Goal: Task Accomplishment & Management: Complete application form

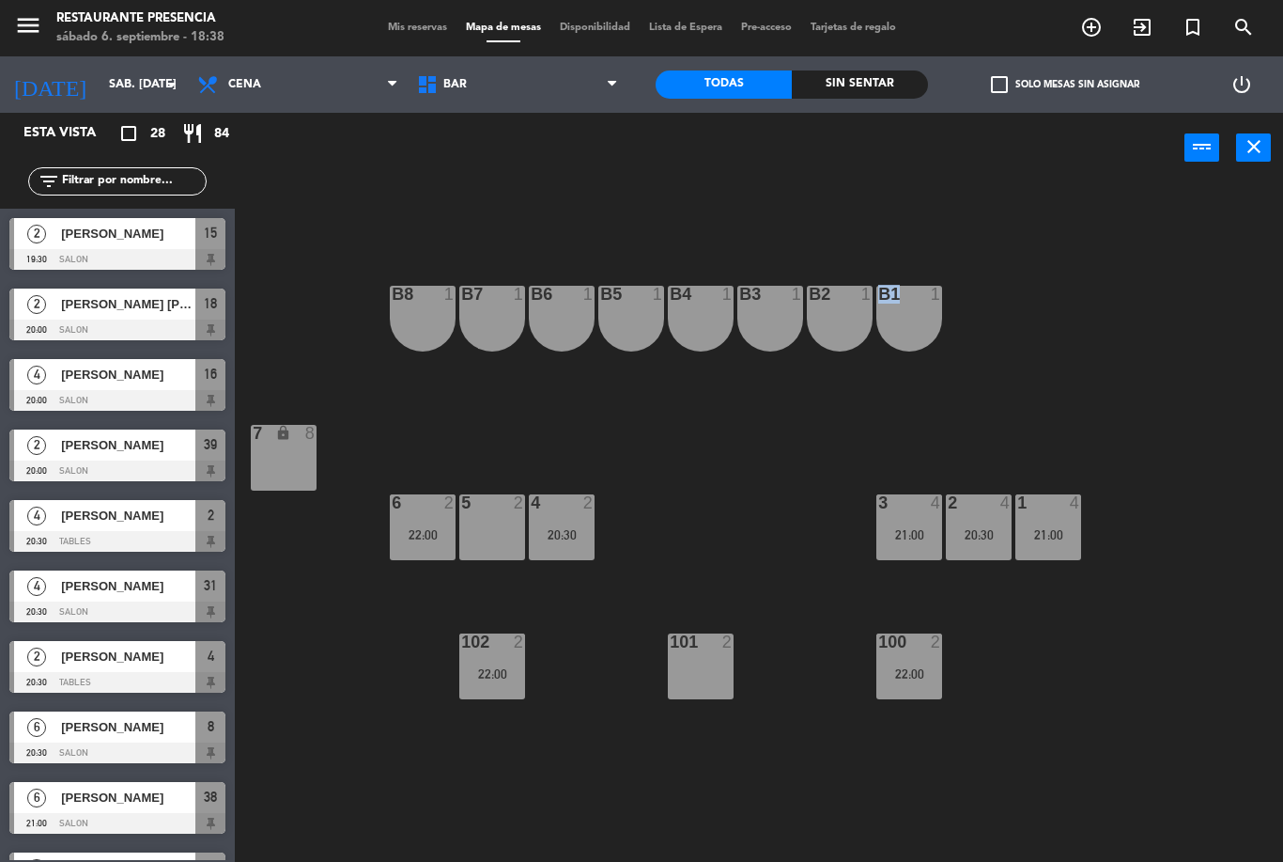
click at [1271, 194] on div "B1 1 B2 1 B3 1 B4 1 B5 1 B6 1 B7 1 B8 1 7 lock 8 1 4 21:00 2 4 20:30 3 4 21:00 …" at bounding box center [765, 522] width 1035 height 678
click at [522, 90] on span "BAR" at bounding box center [518, 84] width 220 height 41
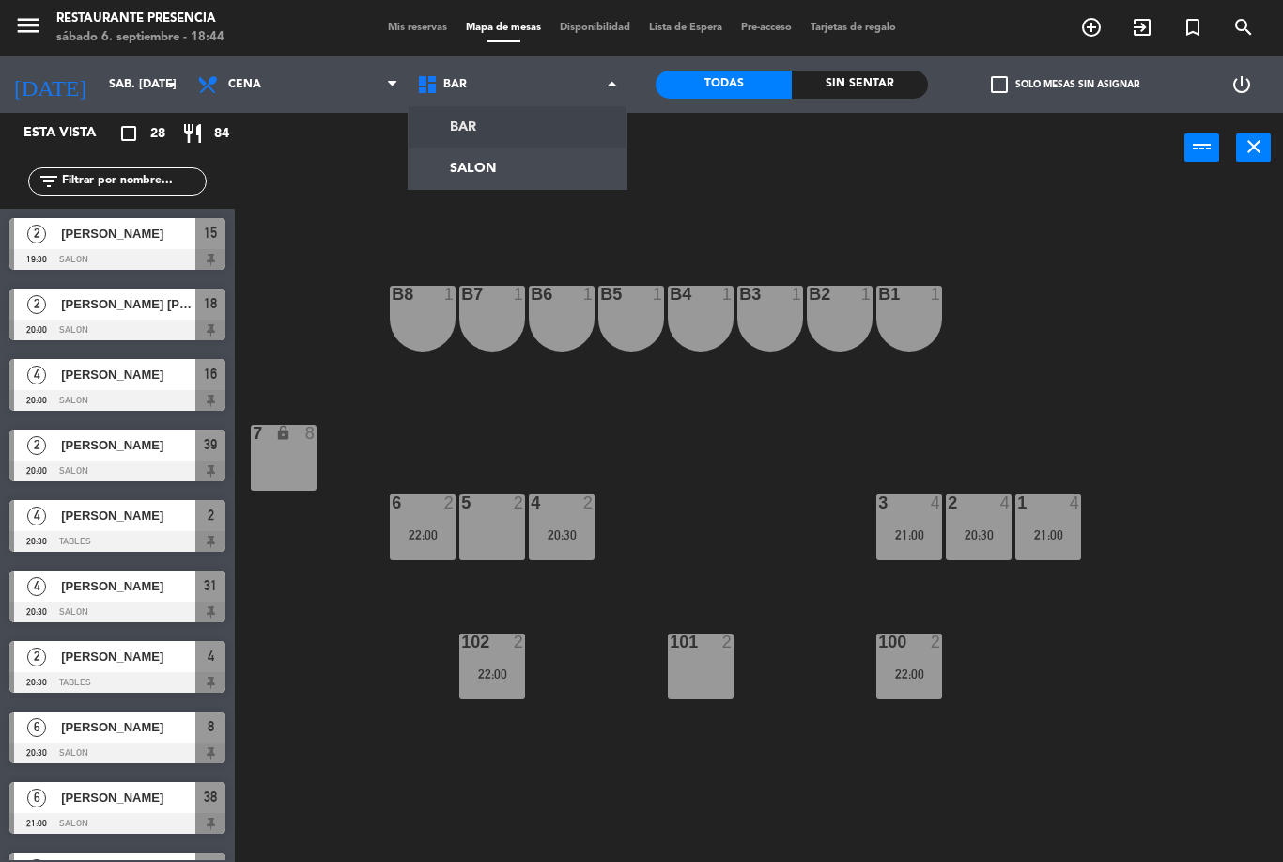
click at [484, 154] on ng-component "menu Restaurante Presencia sábado 6. septiembre - 18:44 Mis reservas Mapa de me…" at bounding box center [641, 431] width 1283 height 862
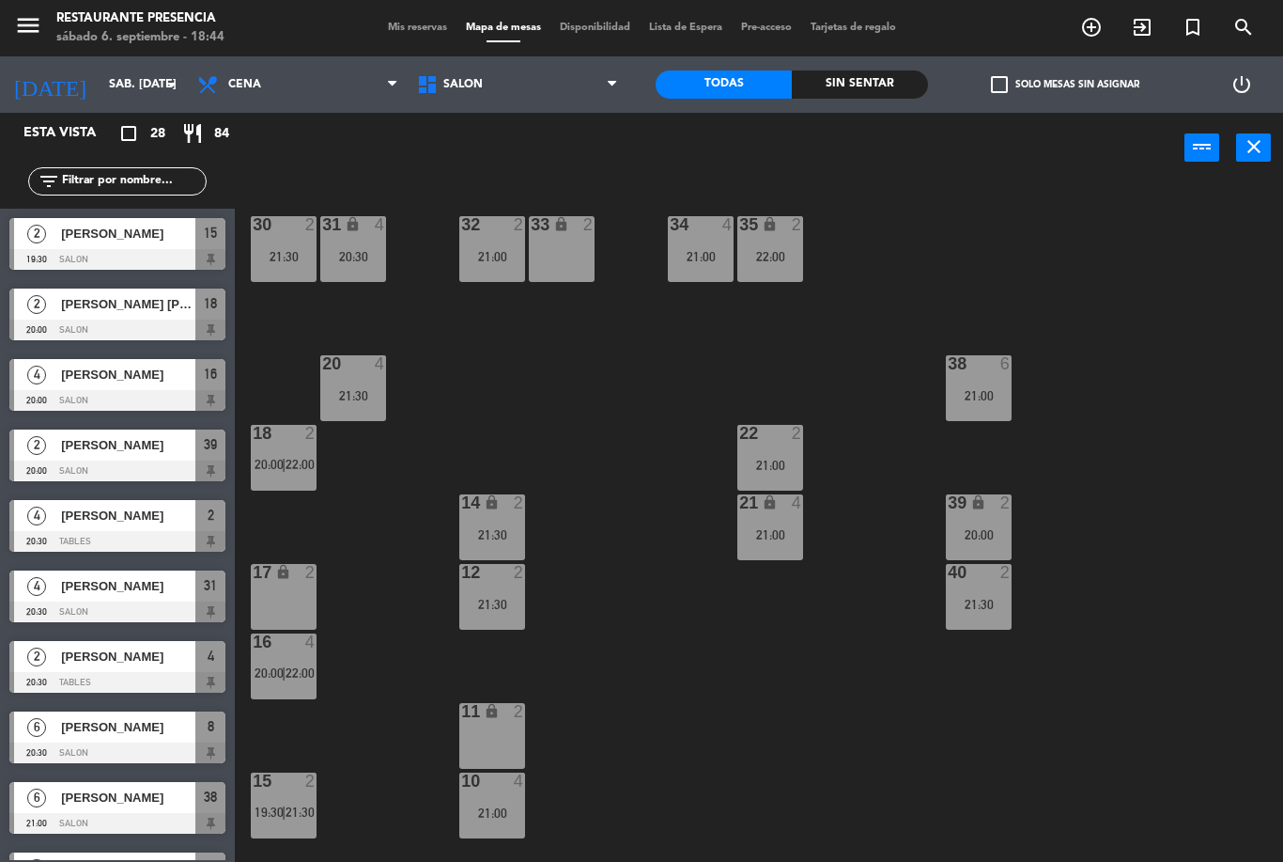
click at [412, 27] on span "Mis reservas" at bounding box center [418, 28] width 78 height 10
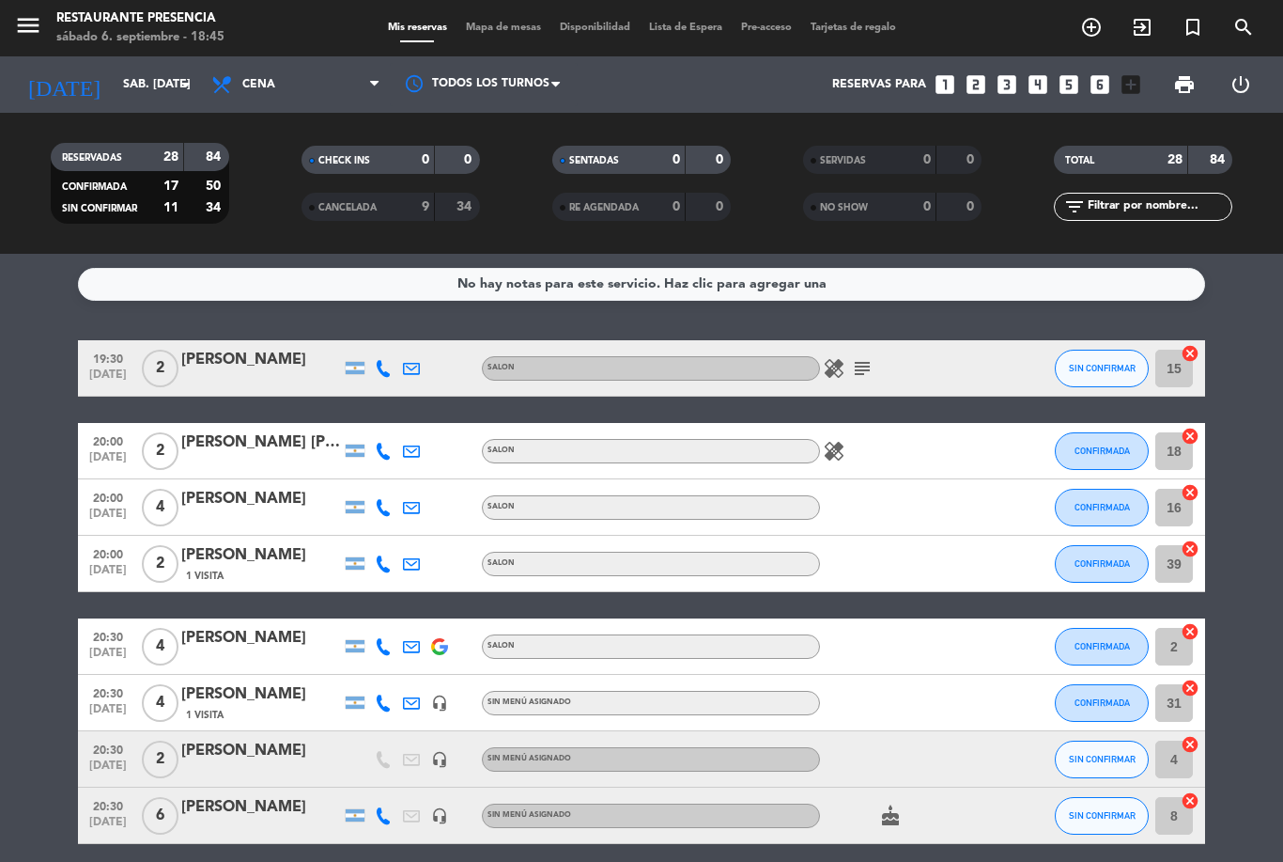
click at [845, 361] on icon "healing" at bounding box center [834, 368] width 23 height 23
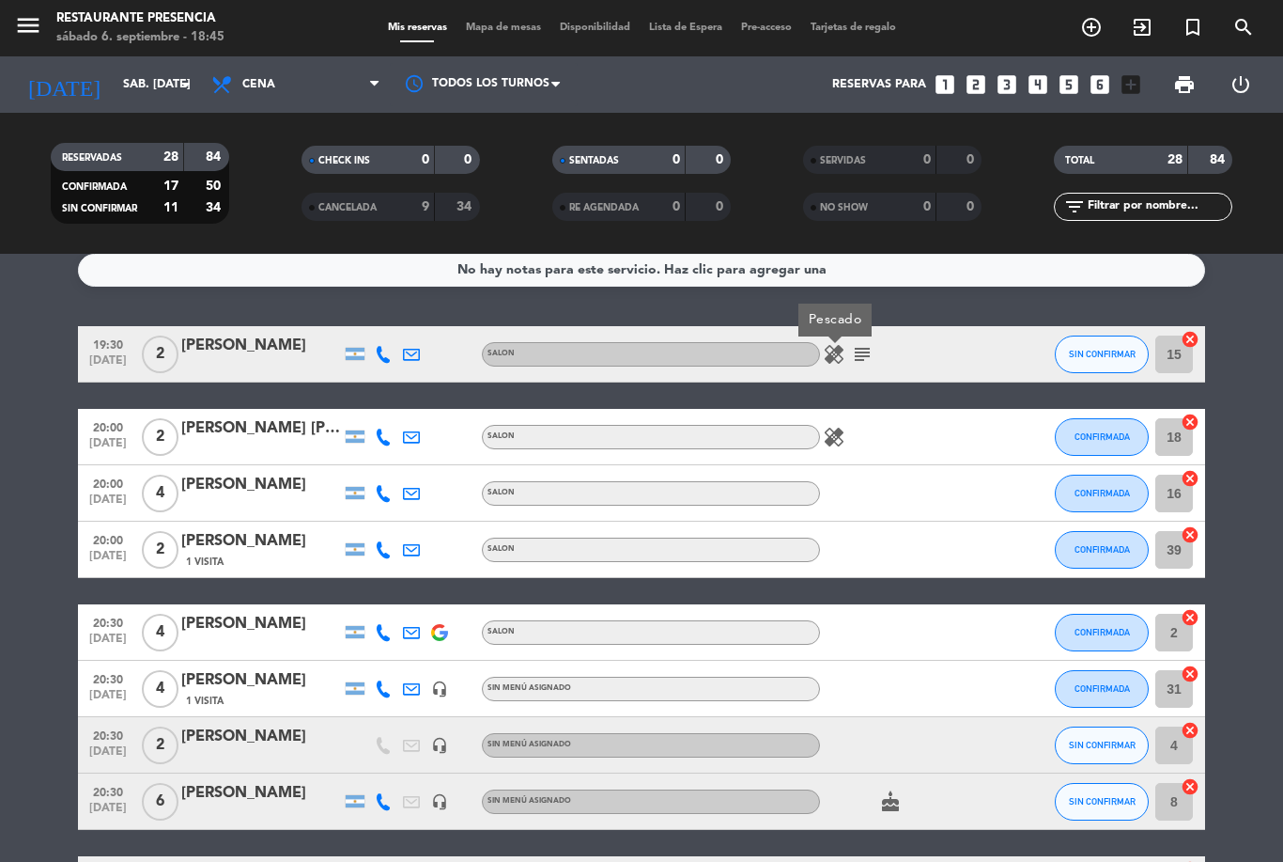
scroll to position [17, 0]
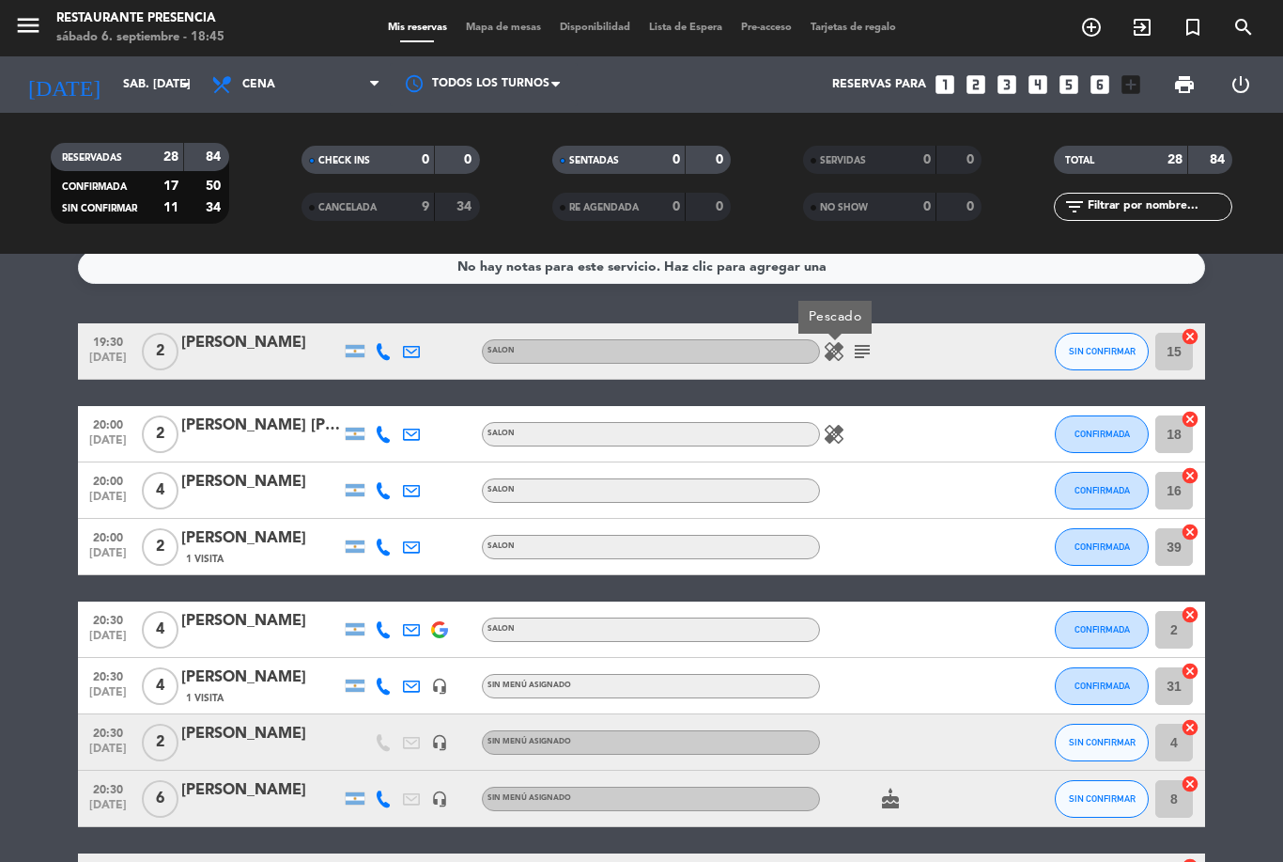
click at [869, 360] on icon "subject" at bounding box center [862, 351] width 23 height 23
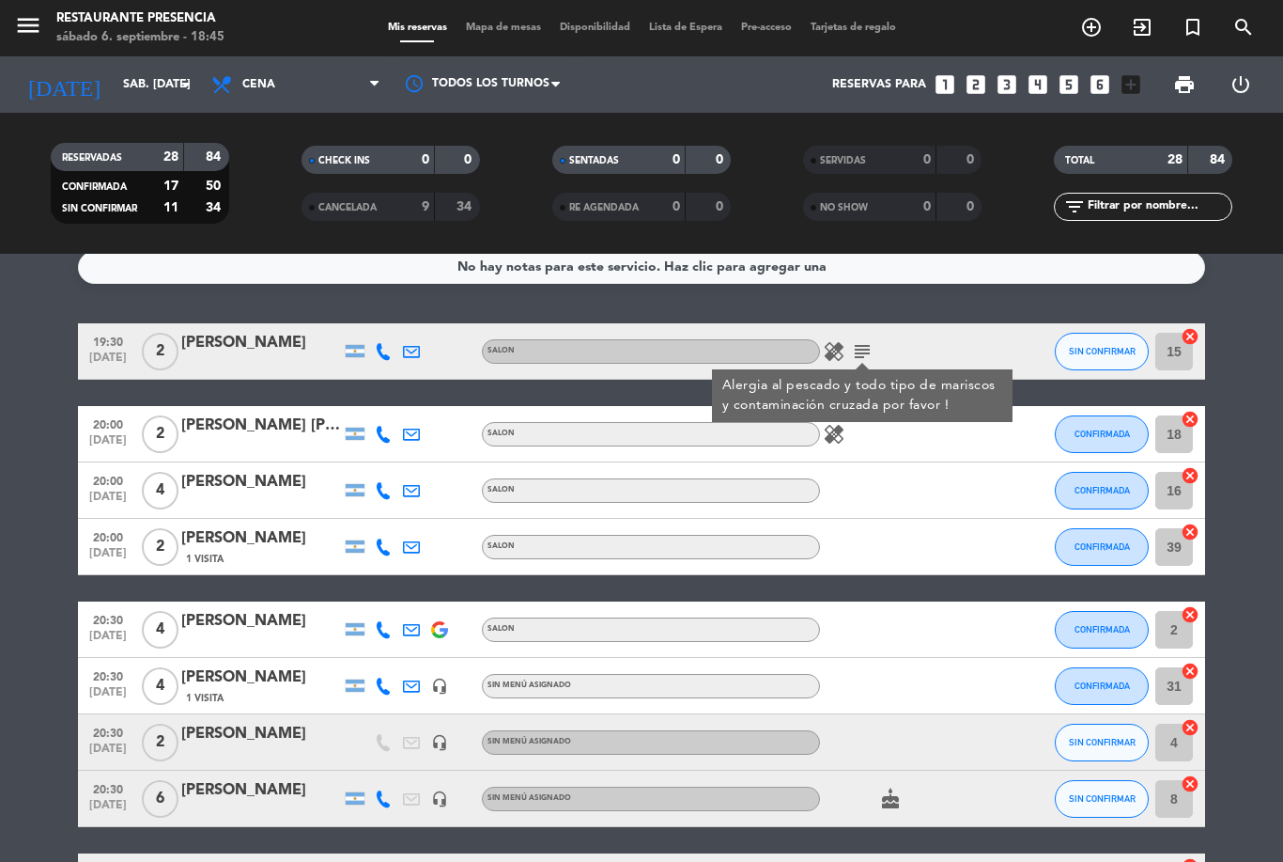
click at [839, 436] on icon "healing" at bounding box center [834, 434] width 23 height 23
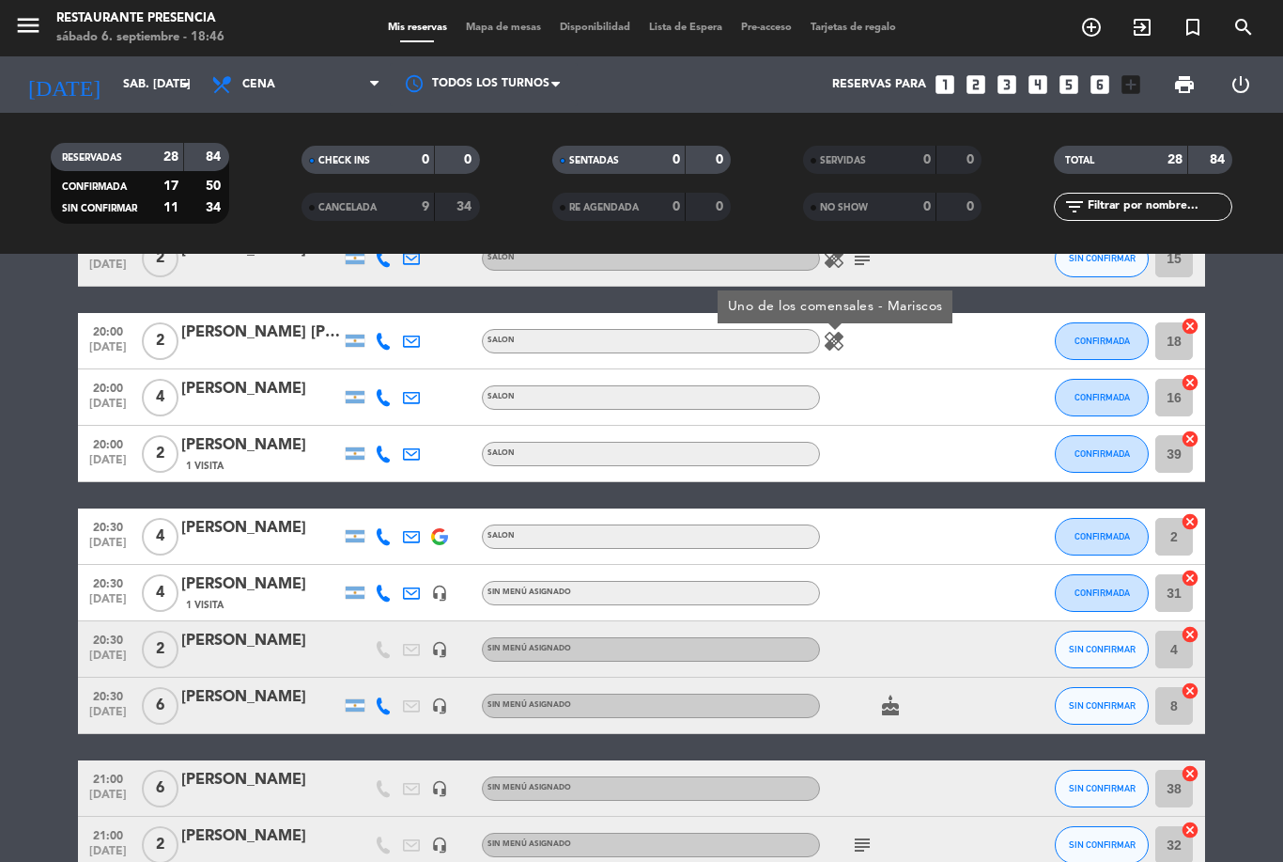
scroll to position [109, 0]
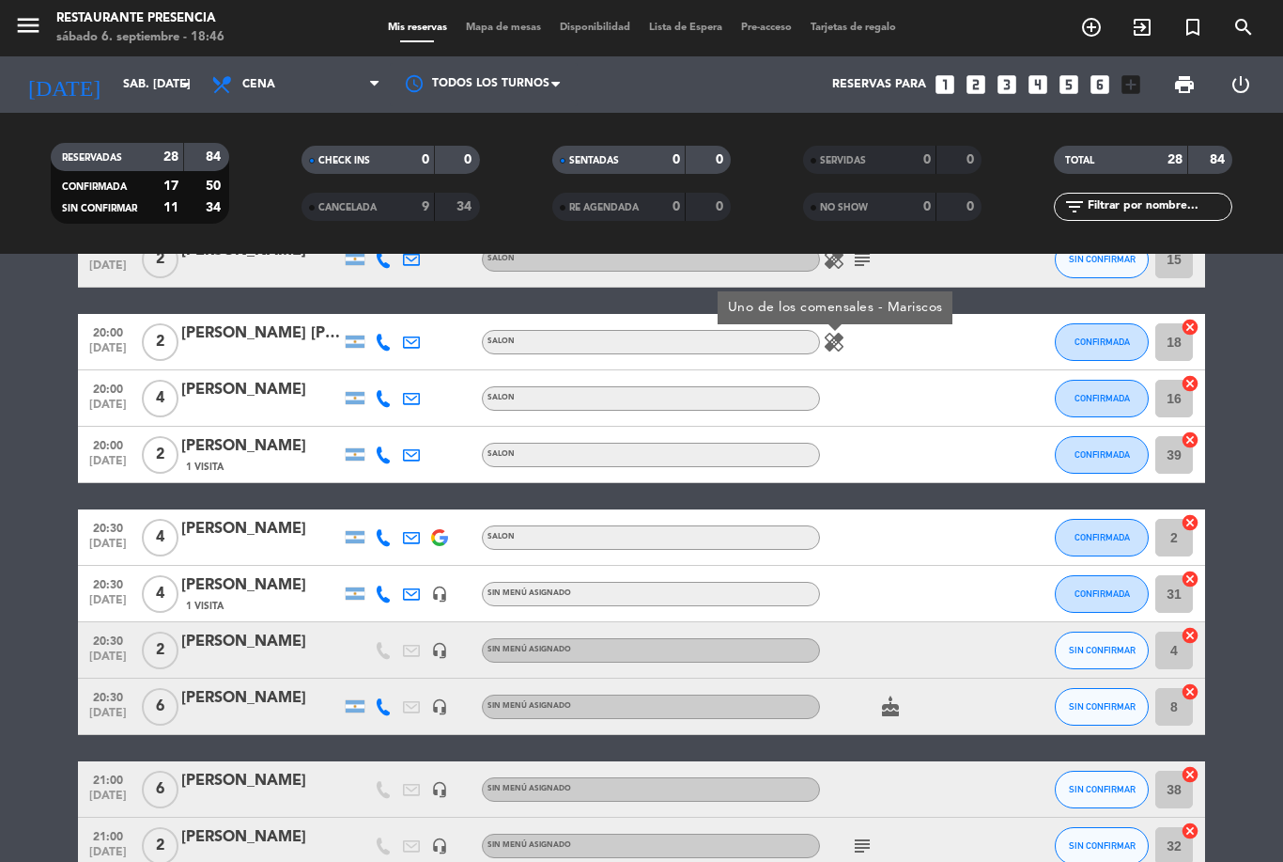
click at [895, 699] on icon "cake" at bounding box center [890, 706] width 23 height 23
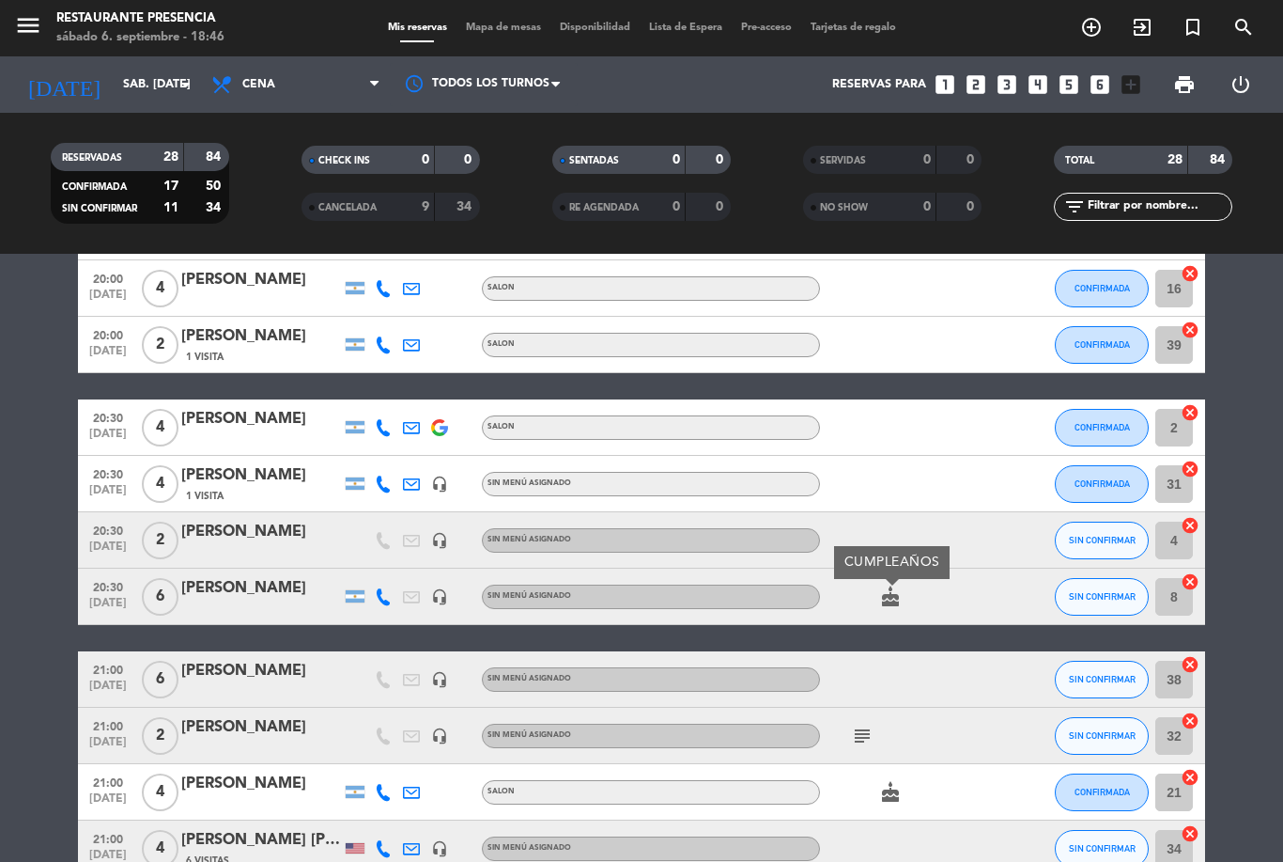
scroll to position [226, 0]
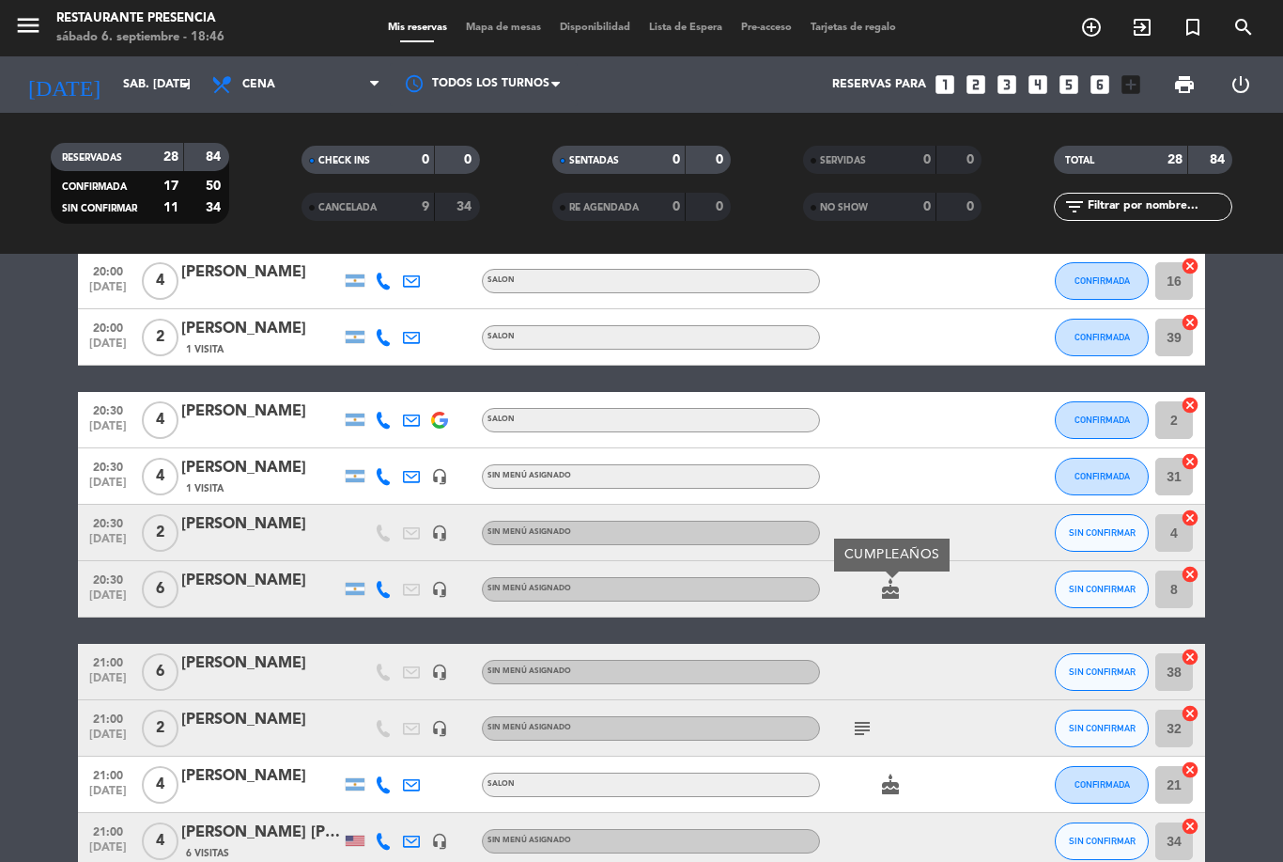
click at [861, 727] on icon "subject" at bounding box center [862, 728] width 23 height 23
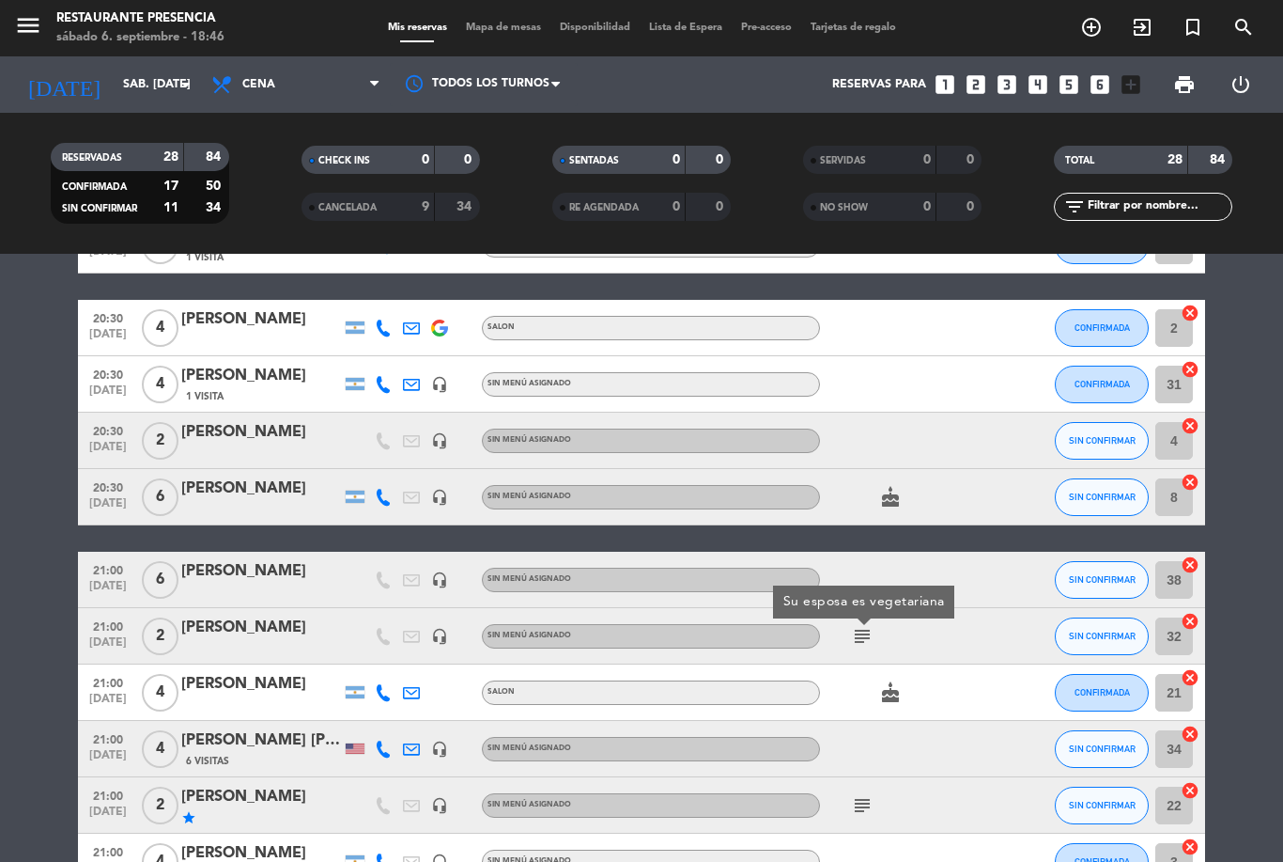
scroll to position [325, 0]
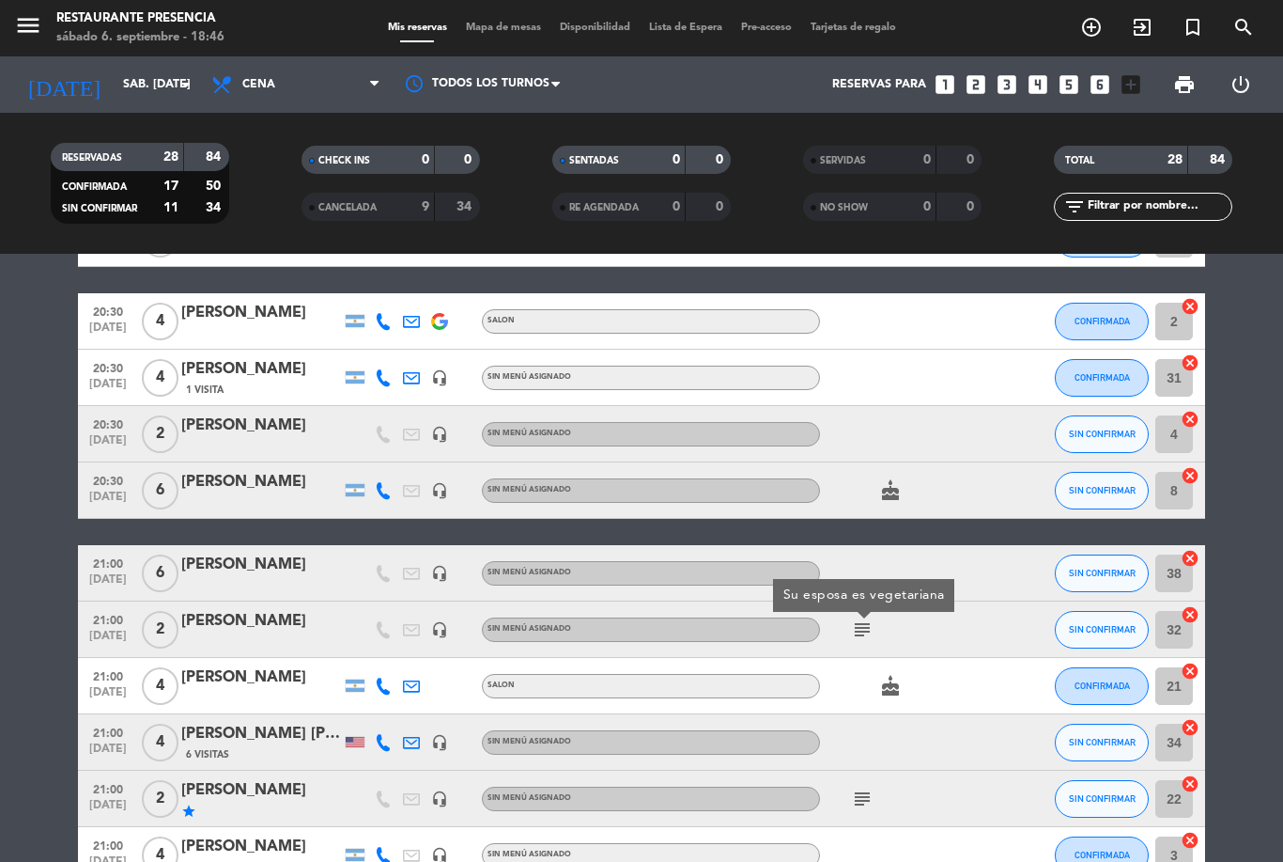
click at [898, 695] on icon "cake" at bounding box center [890, 686] width 23 height 23
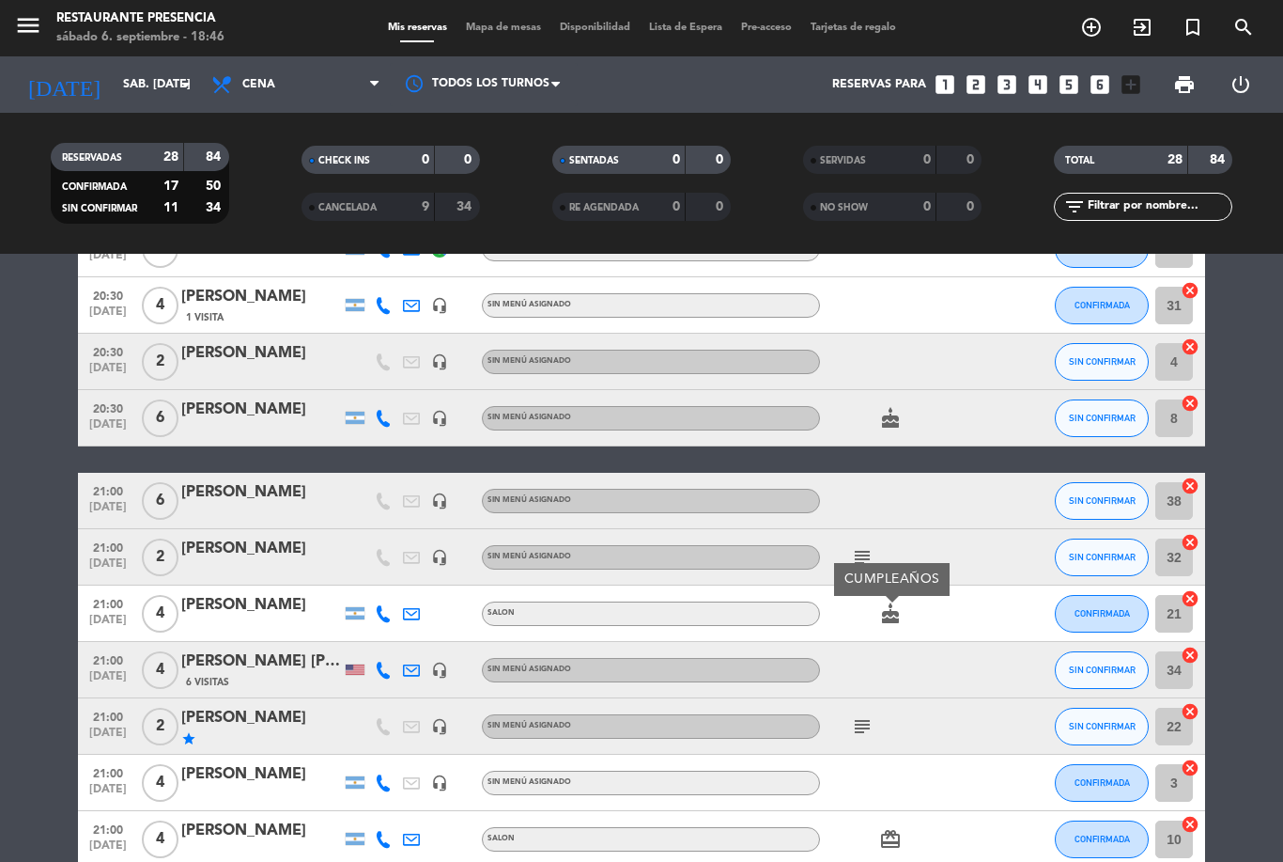
scroll to position [398, 0]
click at [867, 731] on icon "subject" at bounding box center [862, 725] width 23 height 23
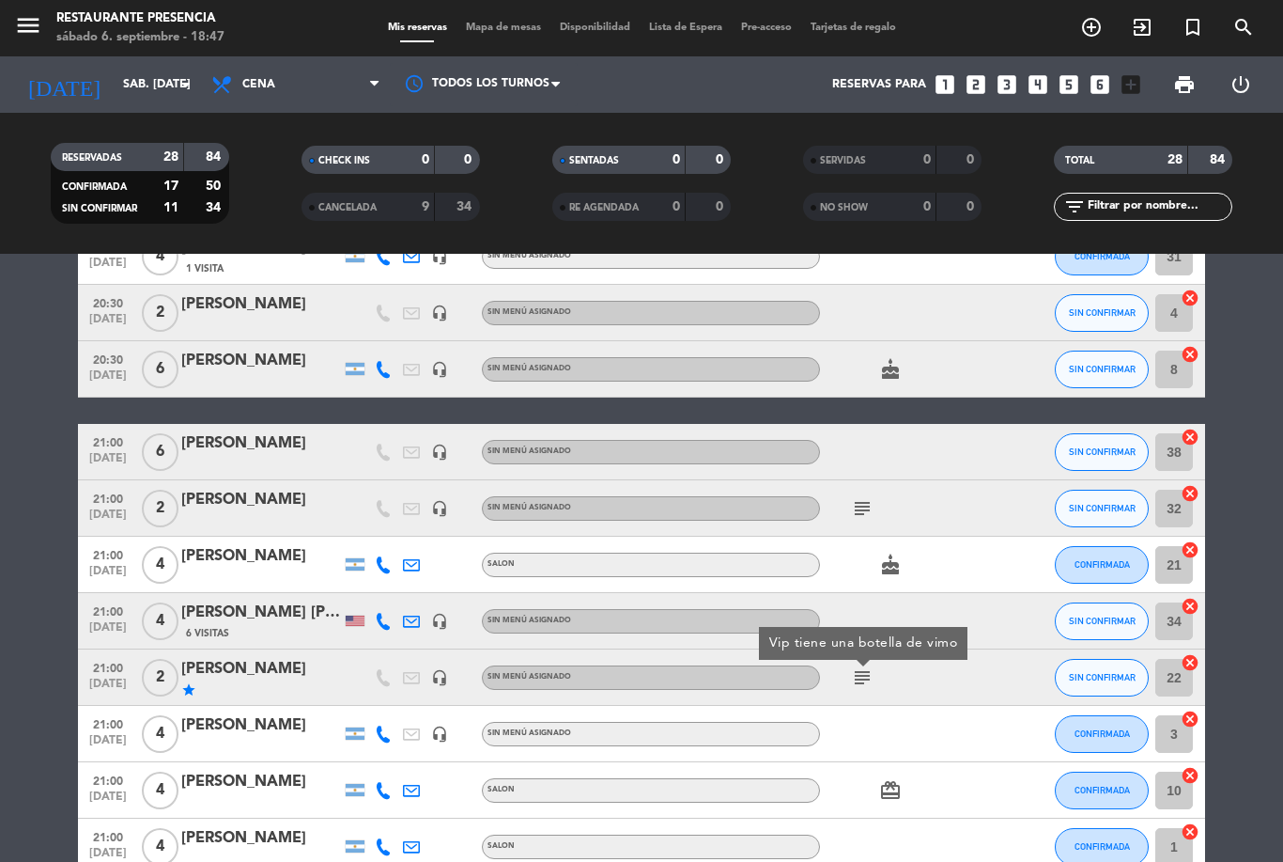
scroll to position [465, 0]
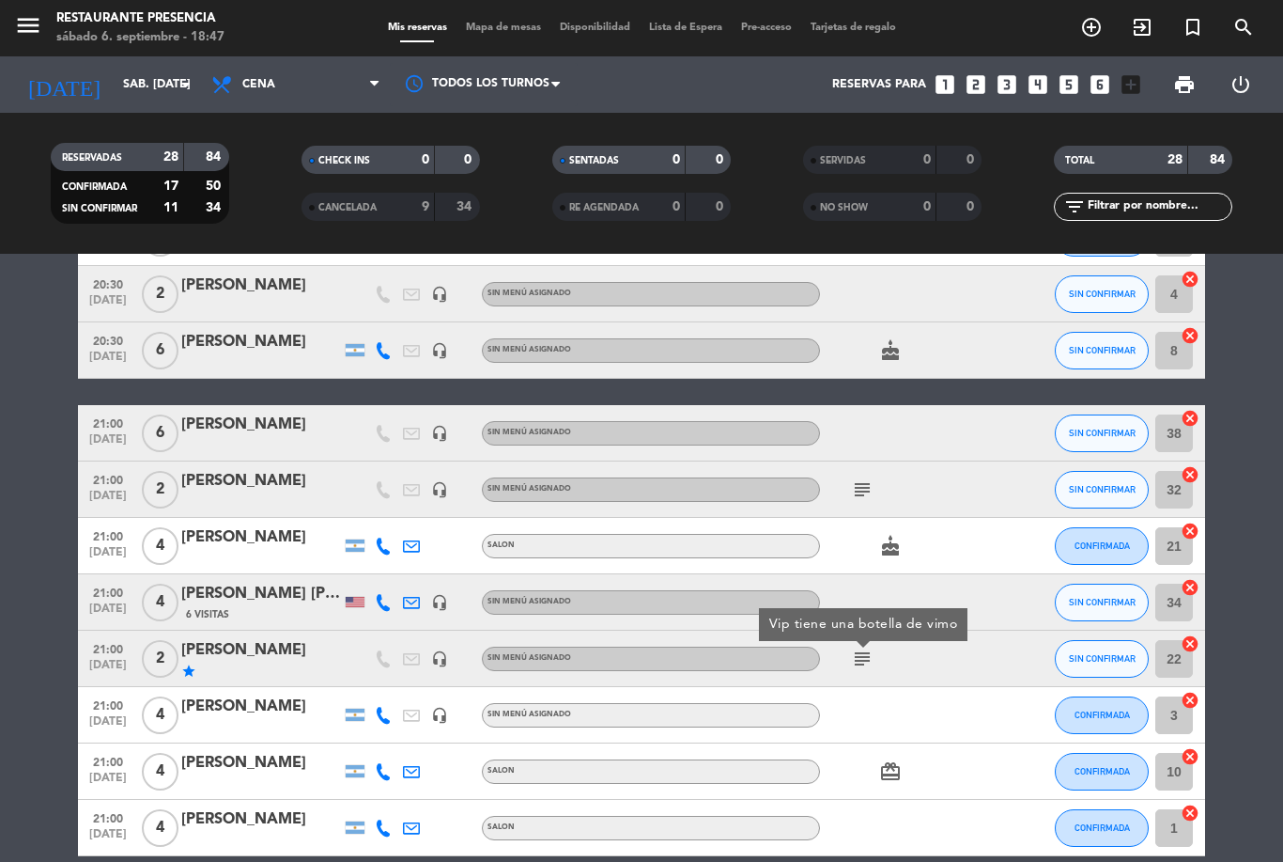
click at [1188, 651] on icon "cancel" at bounding box center [1190, 643] width 19 height 19
click at [1188, 656] on icon "border_all" at bounding box center [1177, 658] width 23 height 23
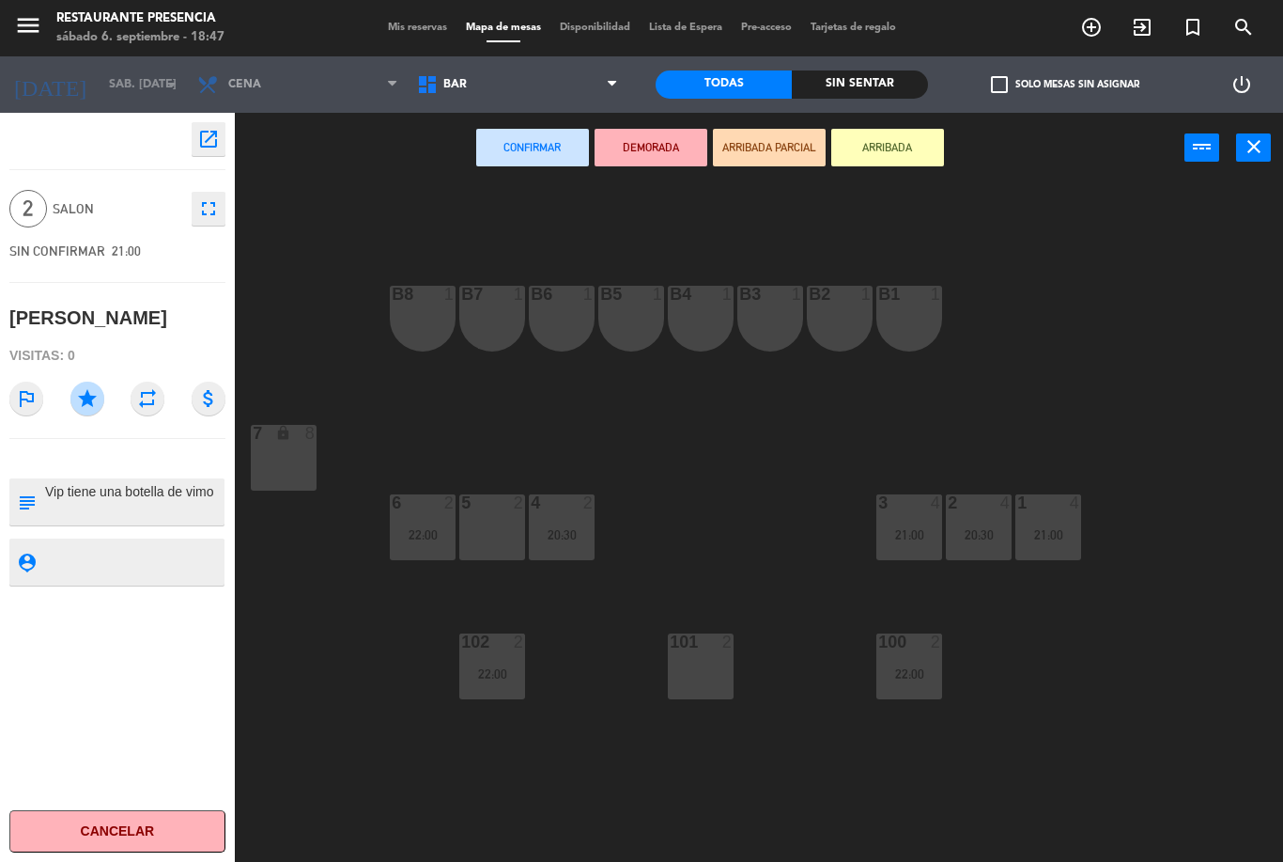
click at [501, 557] on div "5 2" at bounding box center [492, 527] width 66 height 66
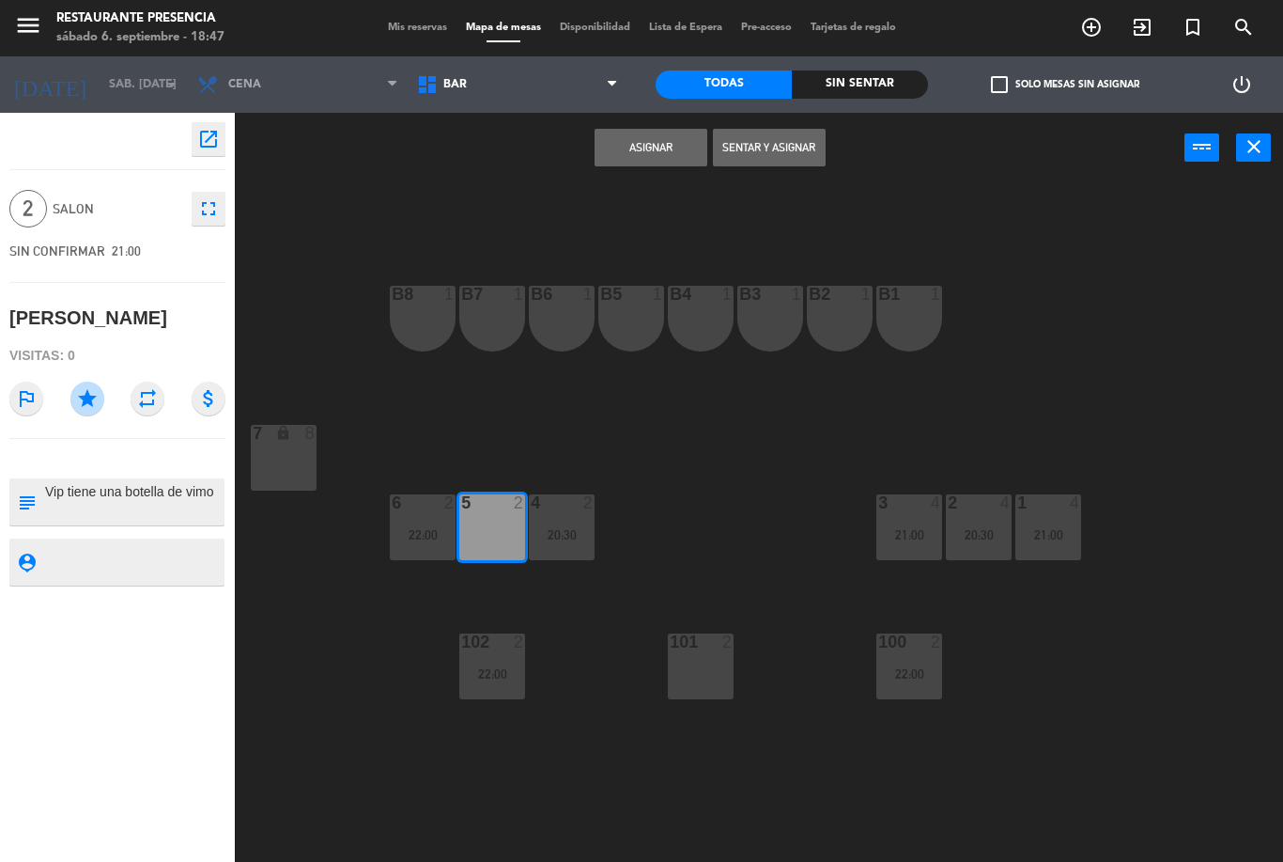
click at [654, 140] on button "Asignar" at bounding box center [651, 148] width 113 height 38
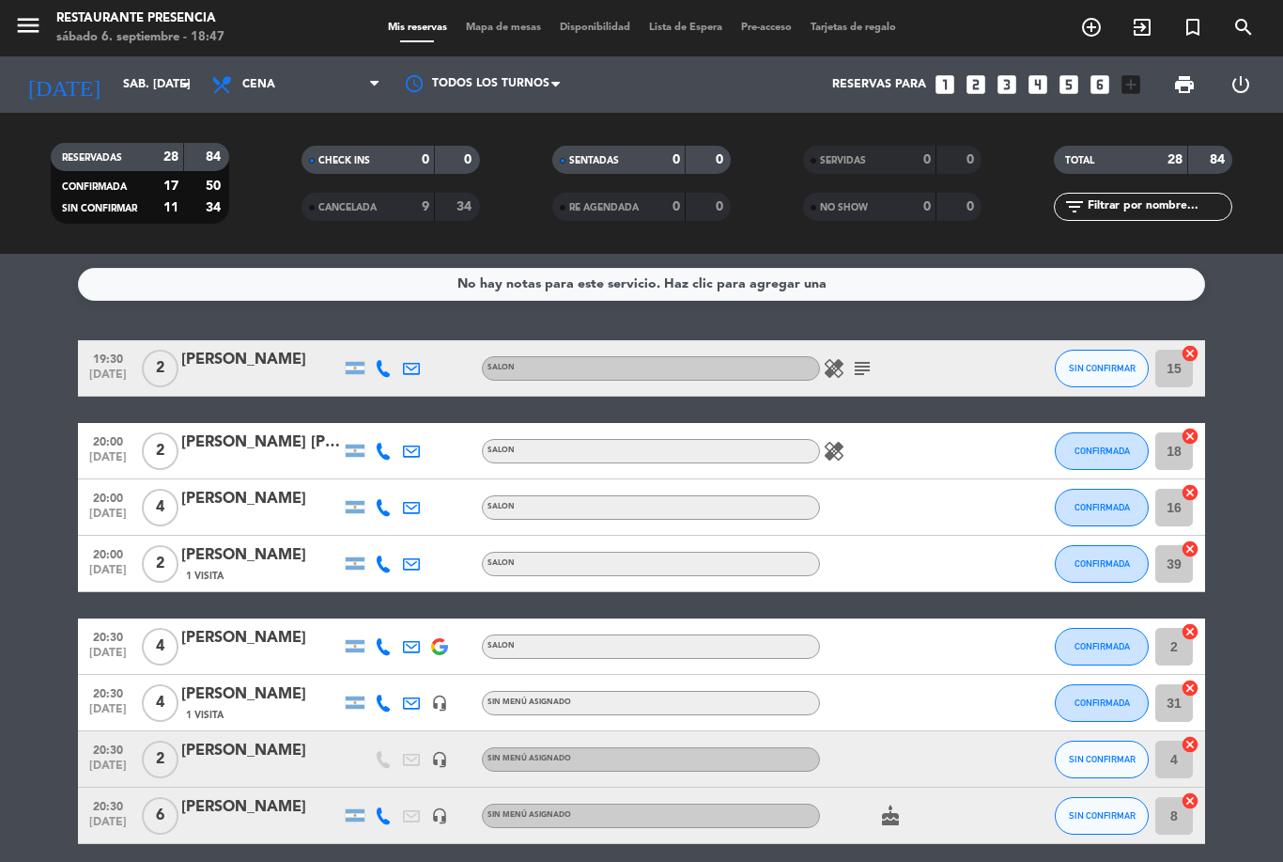
scroll to position [31, 0]
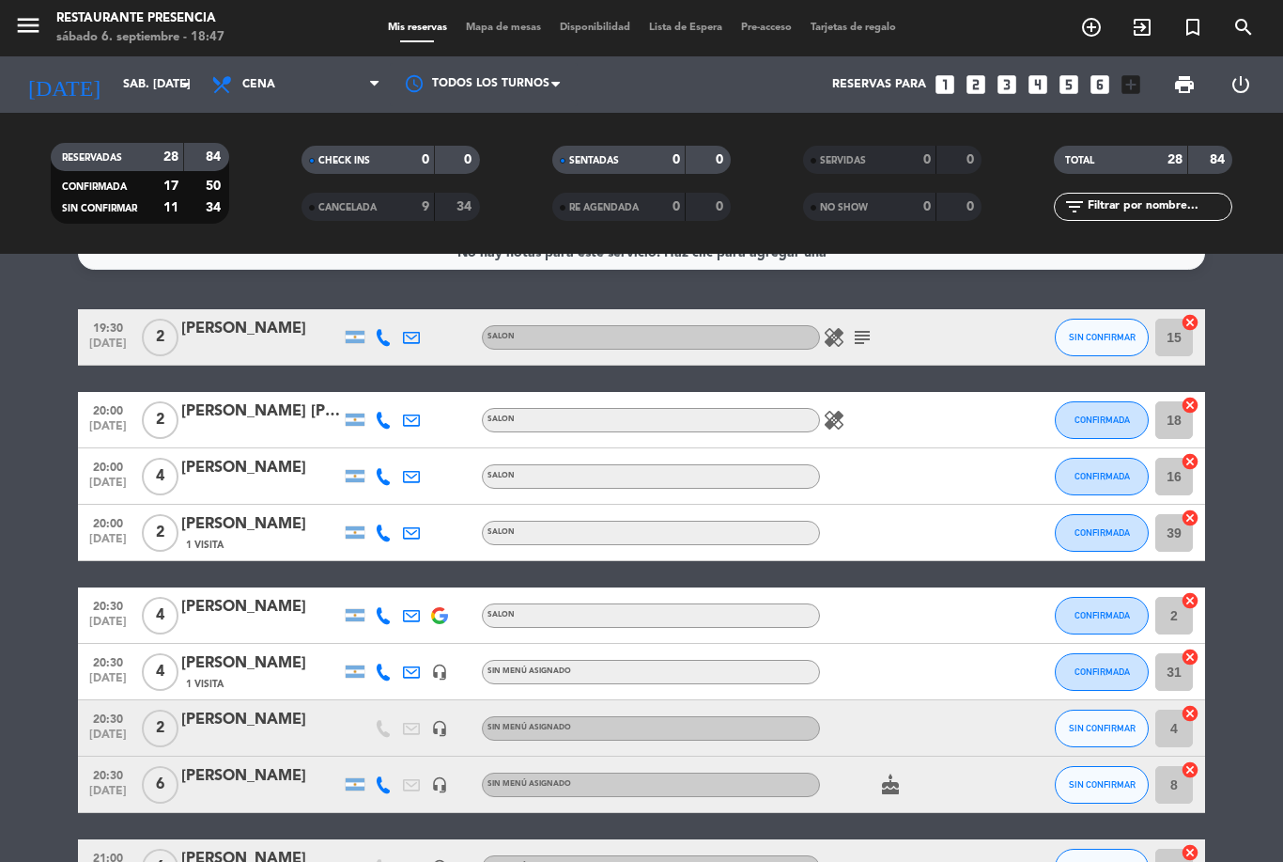
click at [832, 413] on icon "healing" at bounding box center [834, 420] width 23 height 23
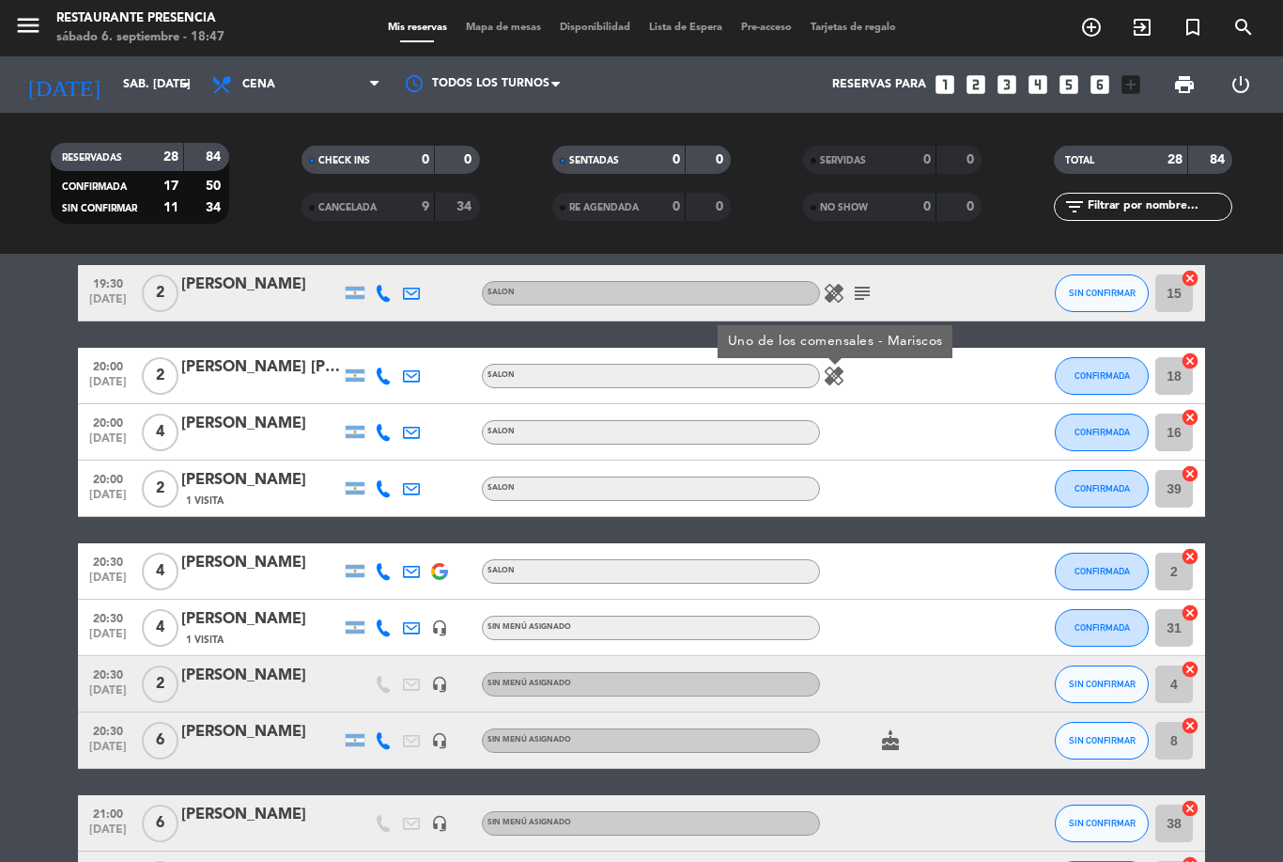
scroll to position [96, 0]
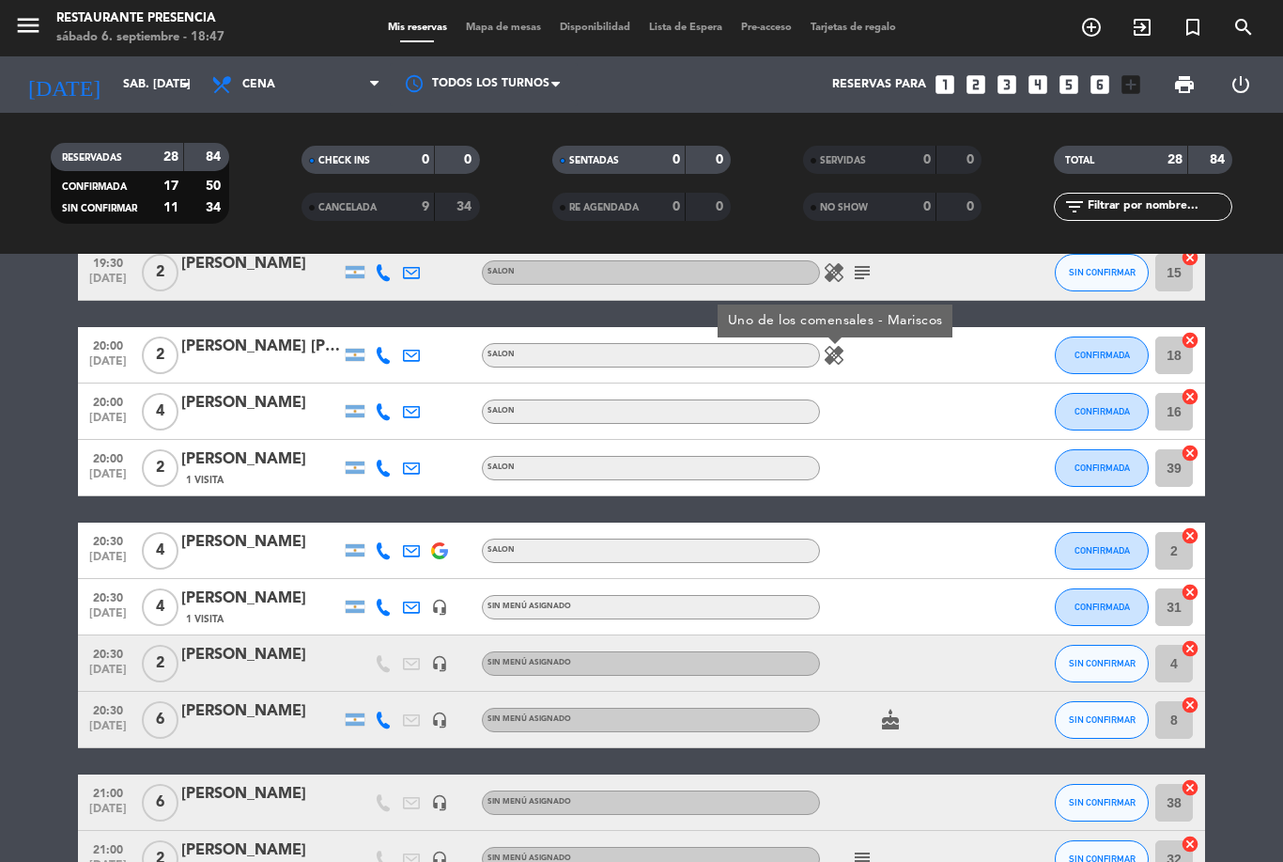
click at [888, 722] on icon "cake" at bounding box center [890, 719] width 23 height 23
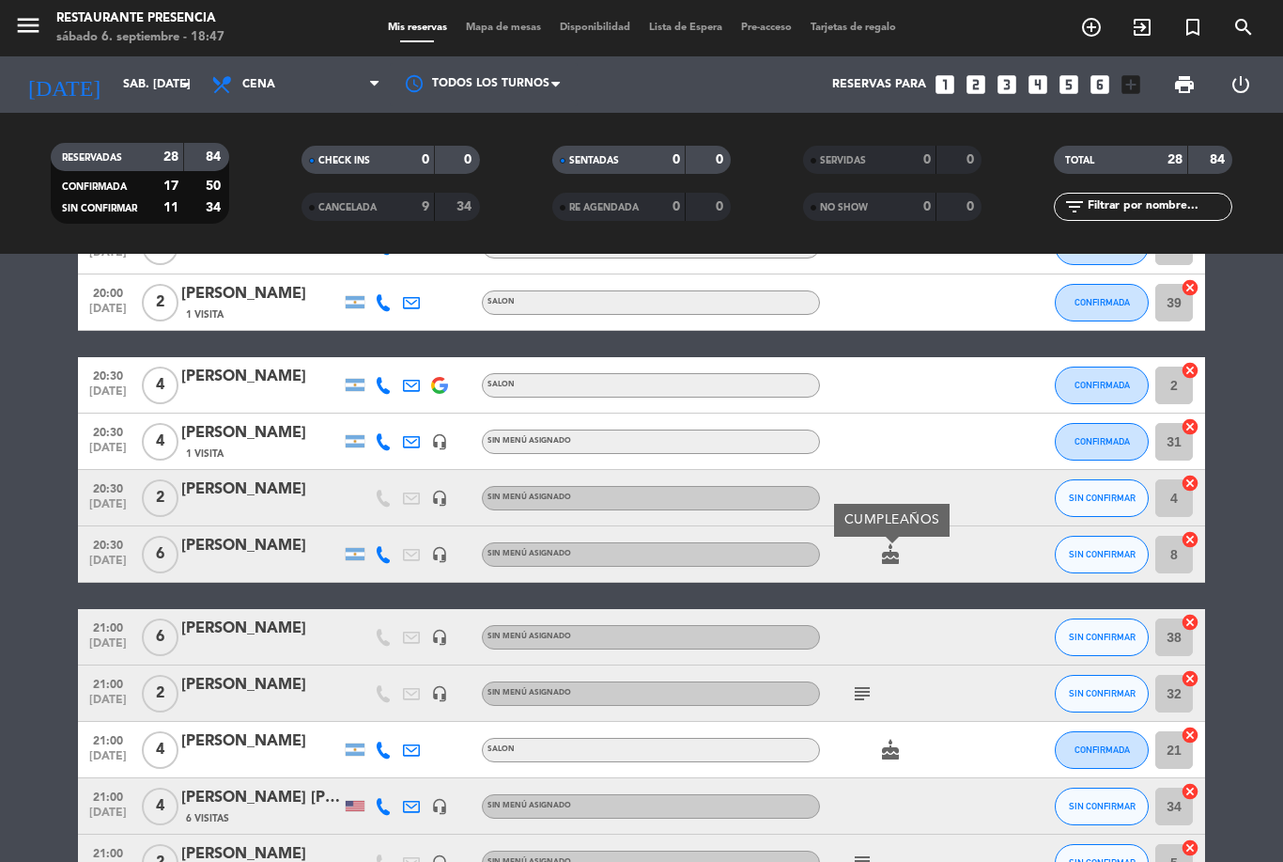
scroll to position [274, 0]
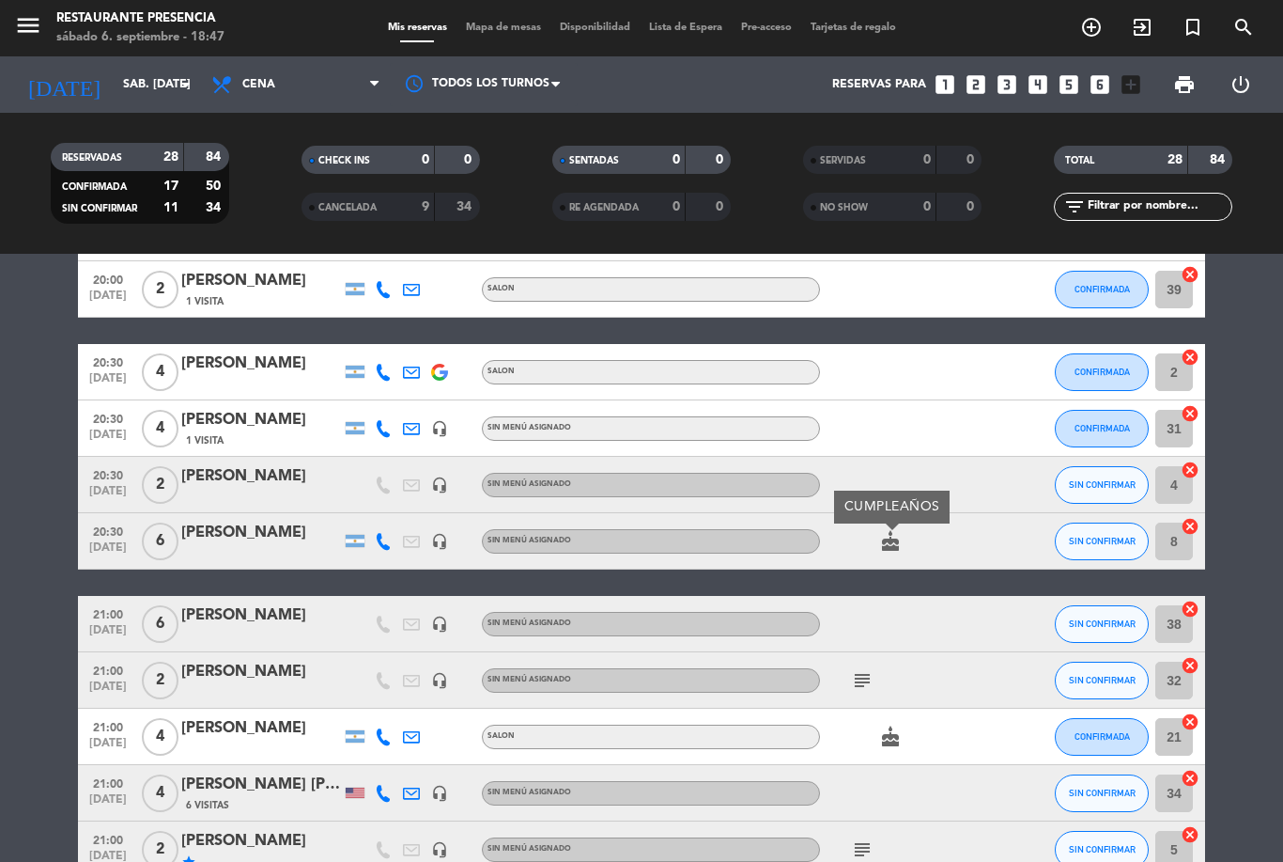
click at [867, 670] on icon "subject" at bounding box center [862, 680] width 23 height 23
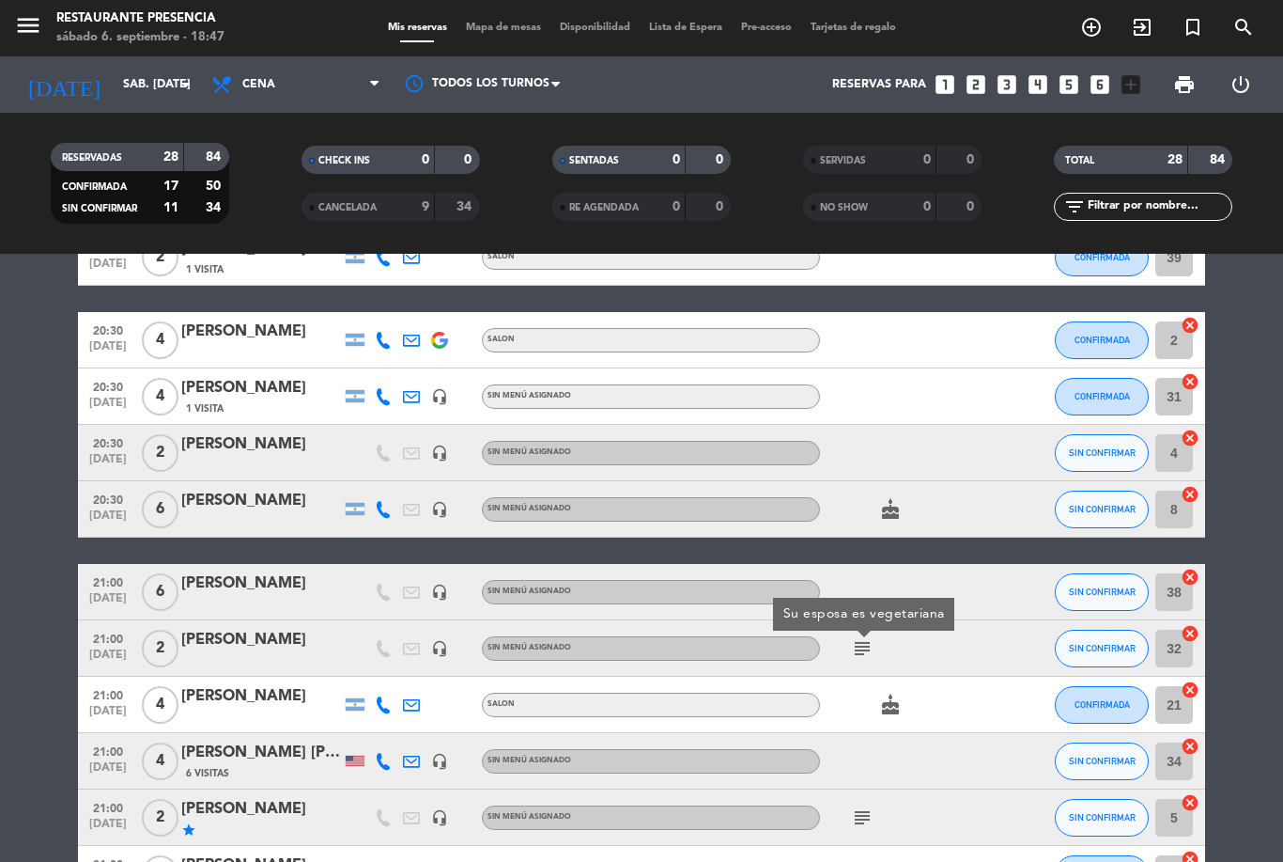
scroll to position [312, 0]
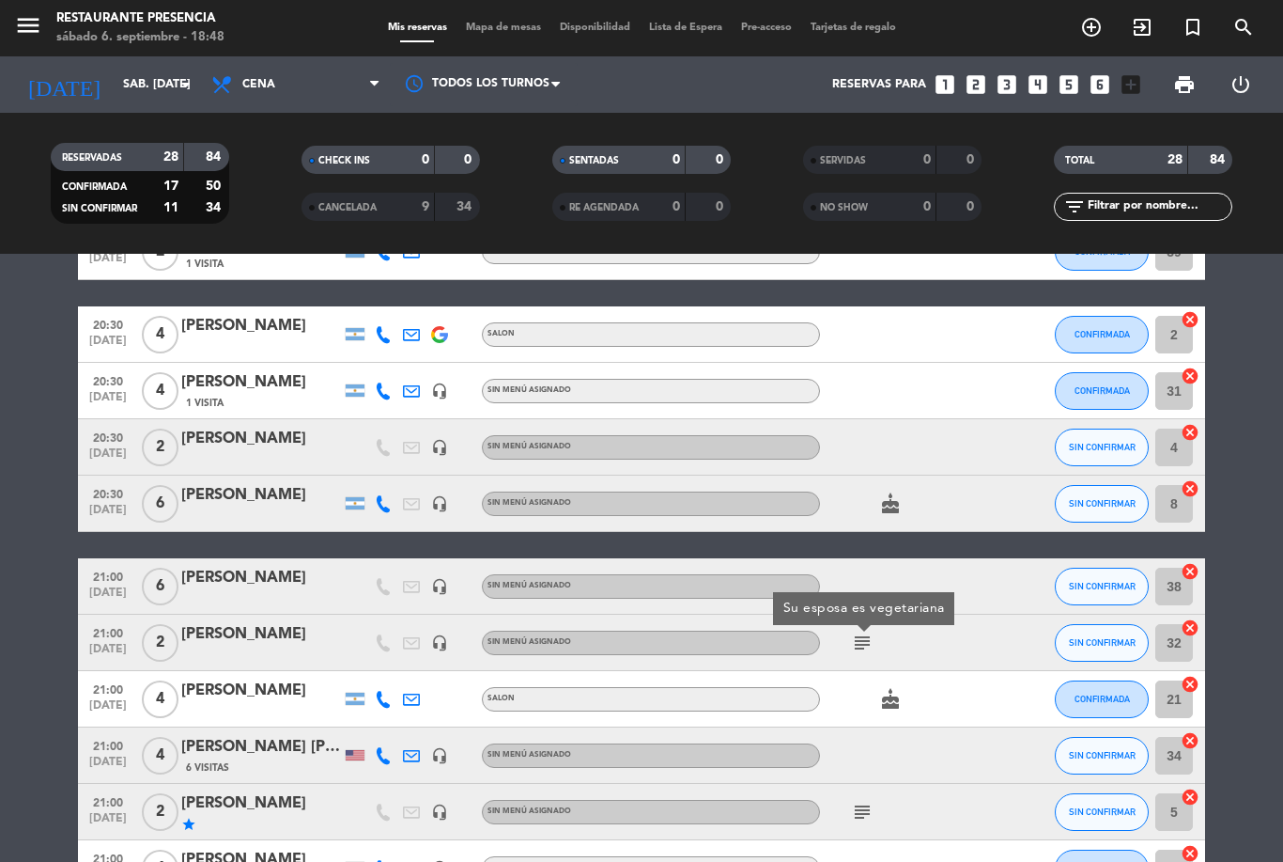
click at [892, 692] on icon "cake" at bounding box center [890, 699] width 23 height 23
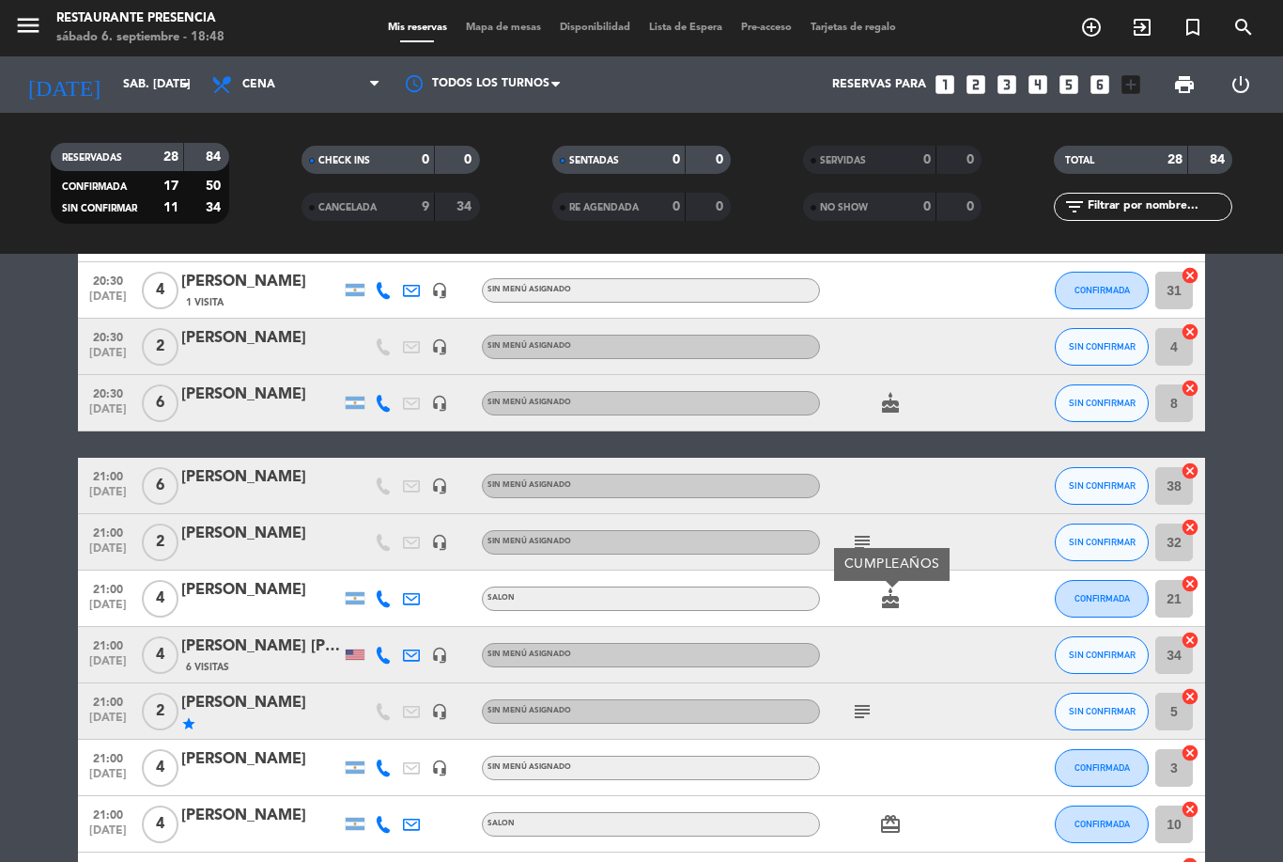
scroll to position [427, 0]
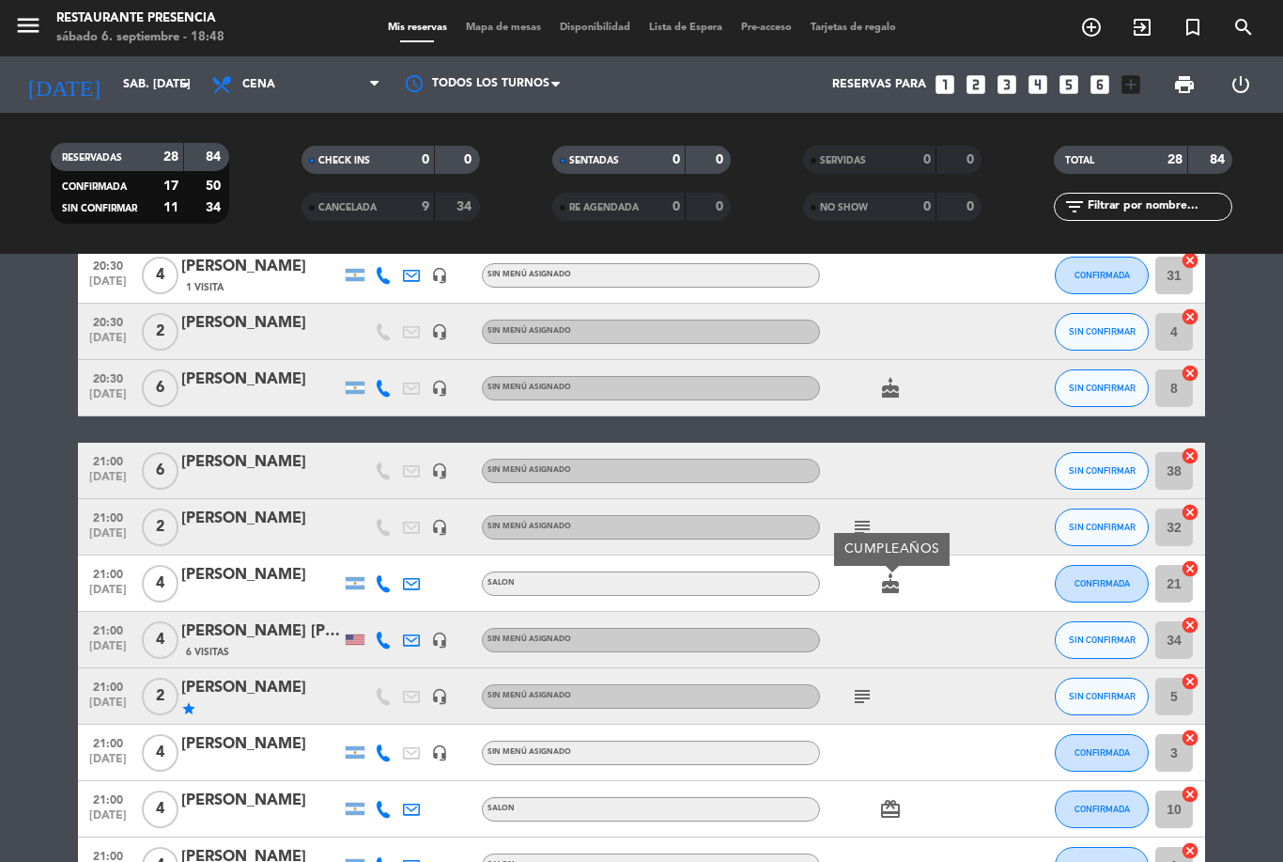
click at [861, 701] on icon "subject" at bounding box center [862, 696] width 23 height 23
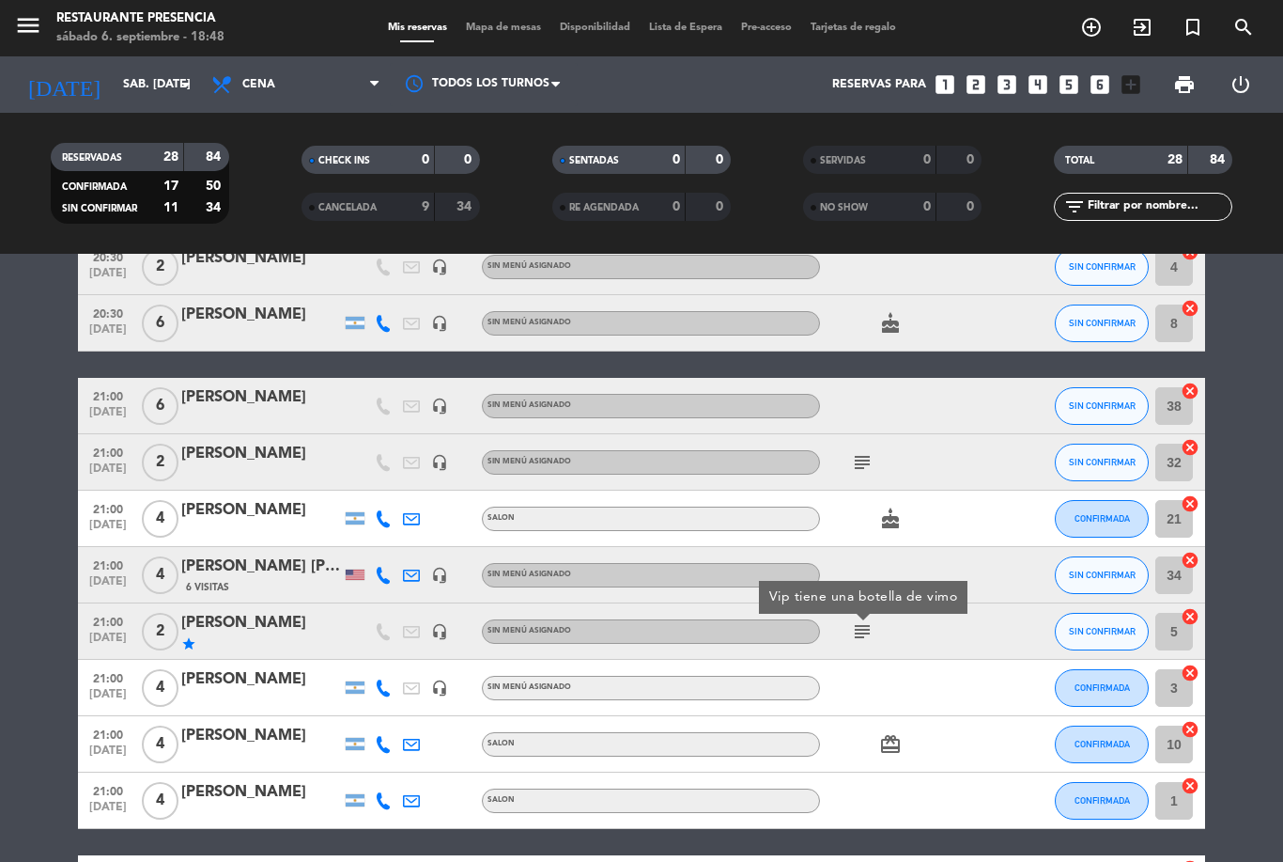
scroll to position [499, 0]
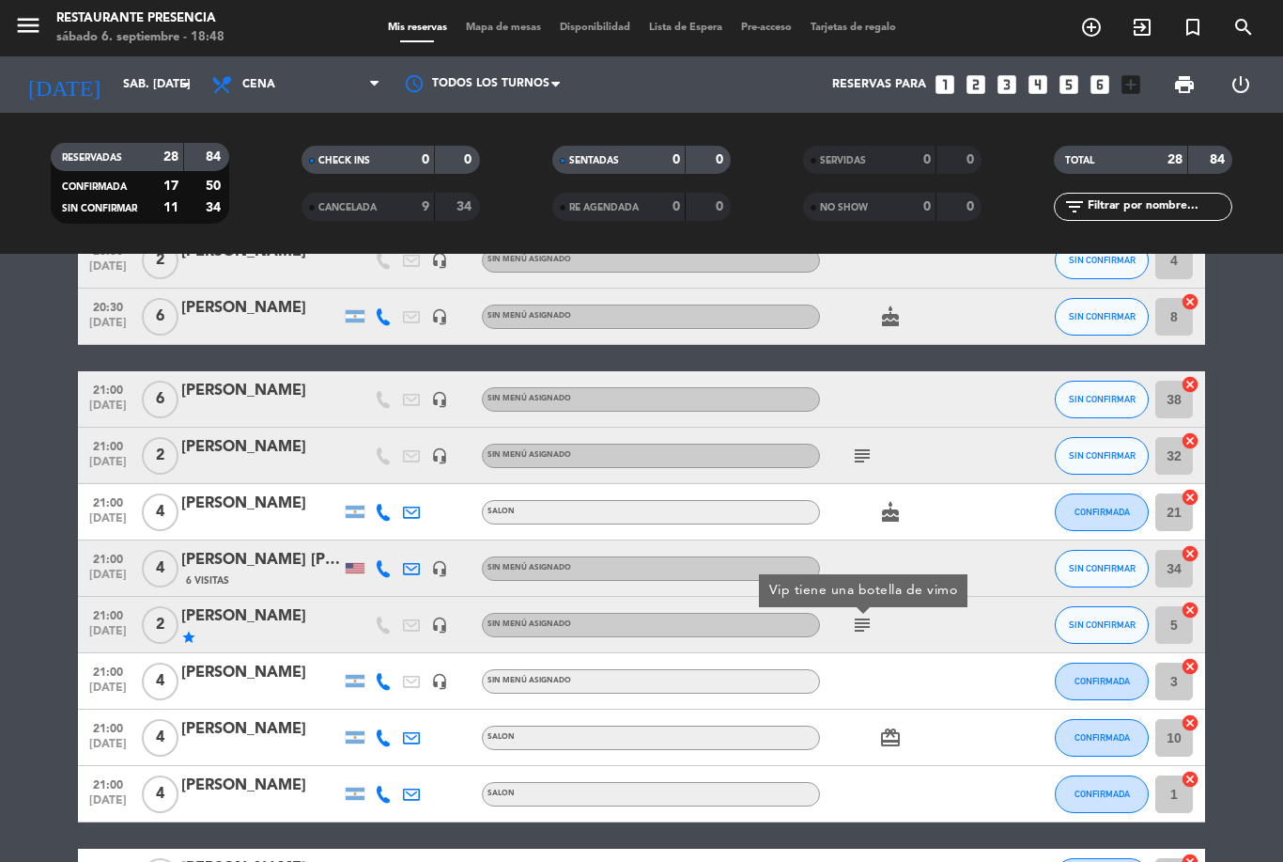
click at [894, 726] on icon "card_giftcard" at bounding box center [890, 737] width 23 height 23
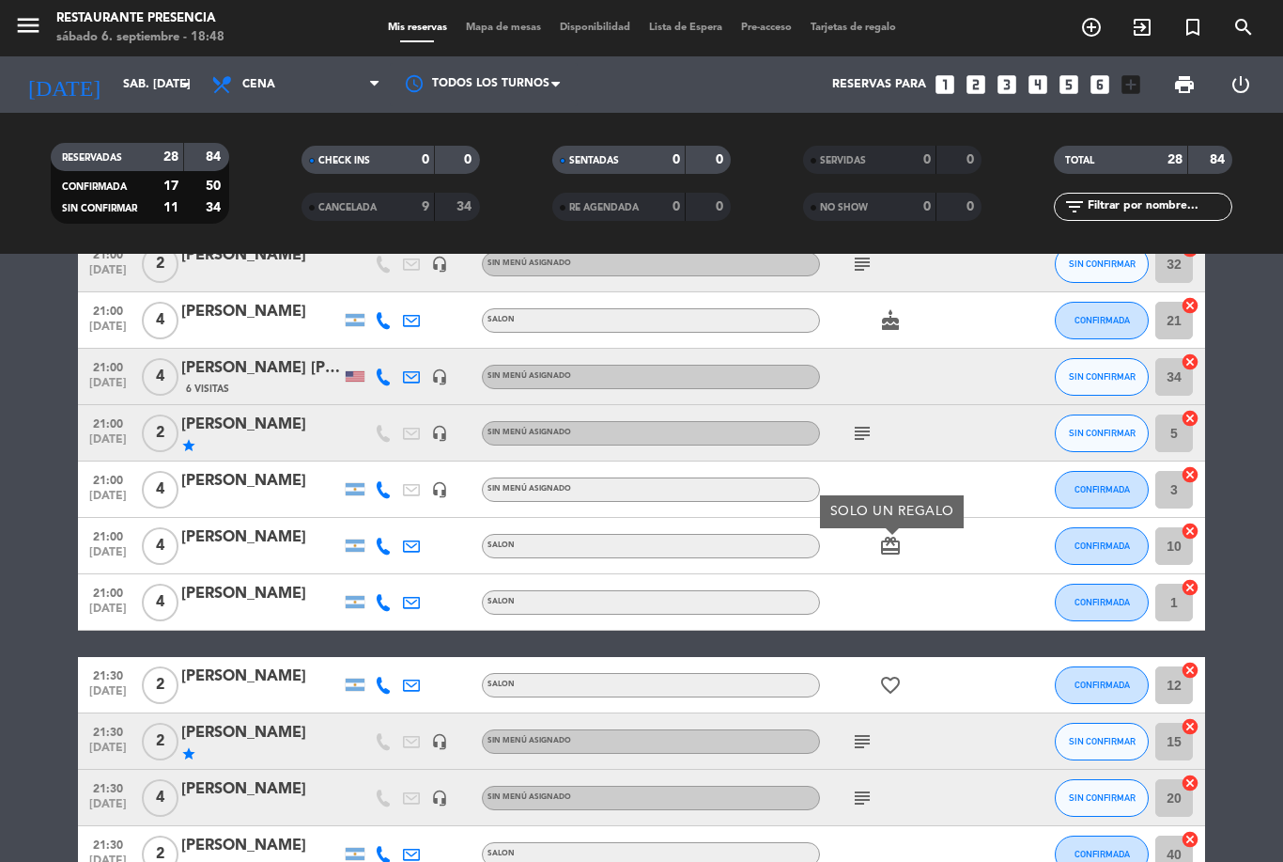
scroll to position [710, 0]
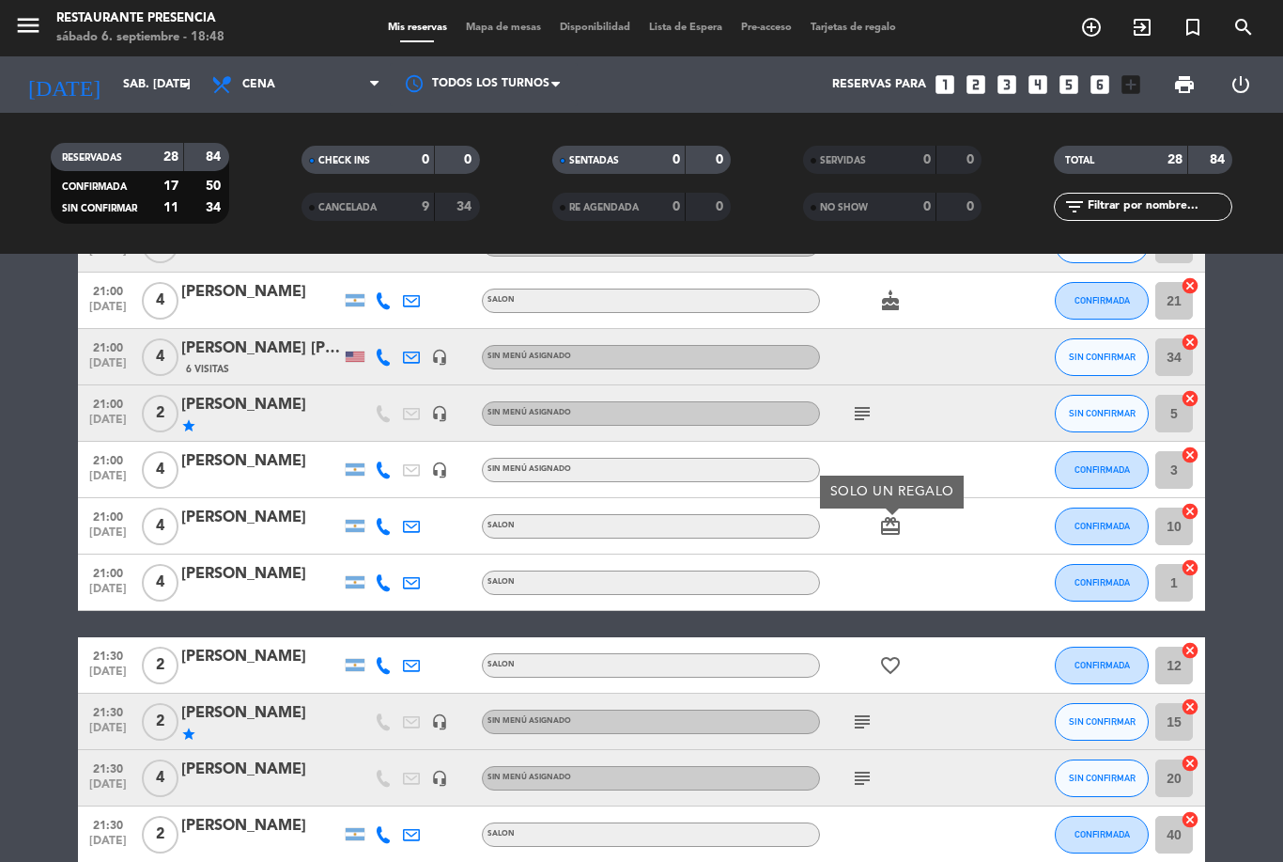
click at [881, 669] on icon "favorite_border" at bounding box center [890, 665] width 23 height 23
click at [864, 724] on icon "subject" at bounding box center [862, 721] width 23 height 23
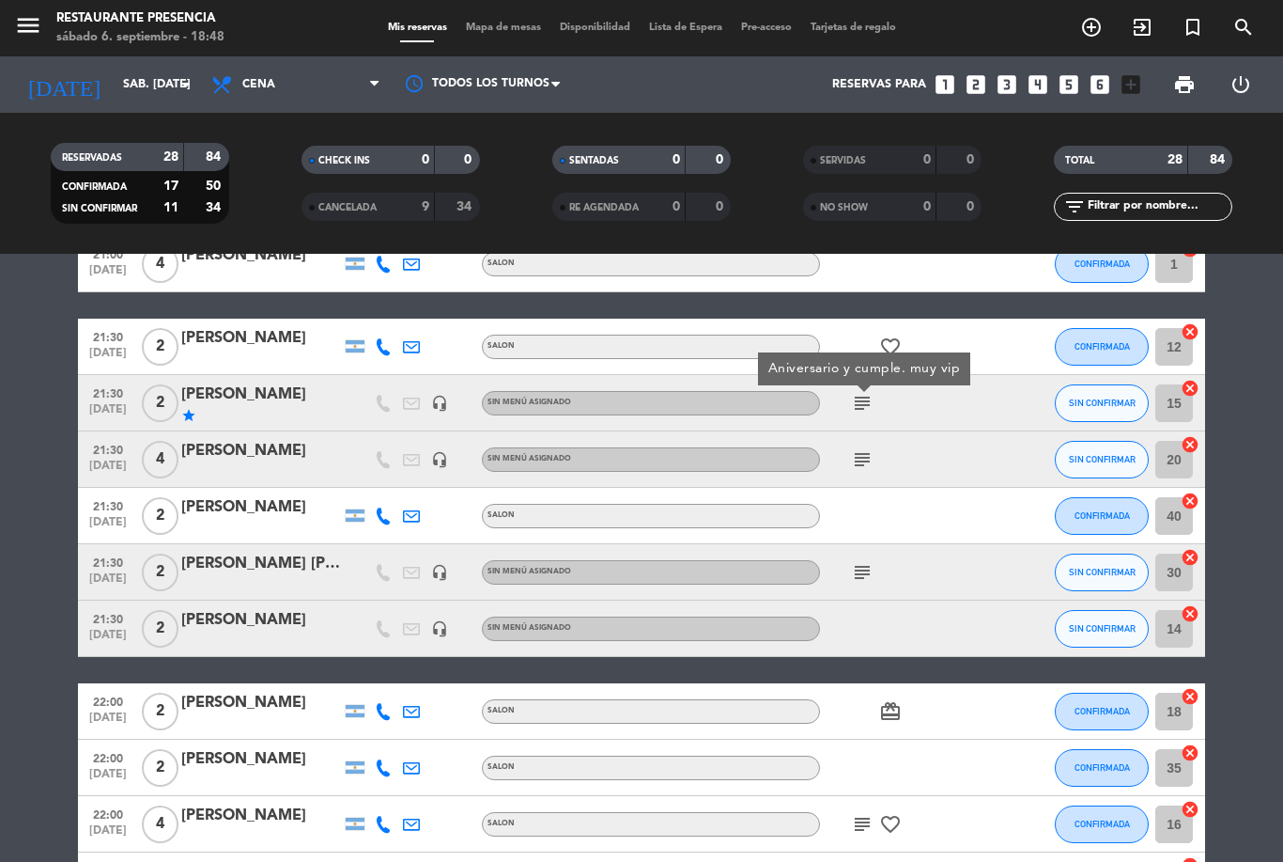
scroll to position [1028, 0]
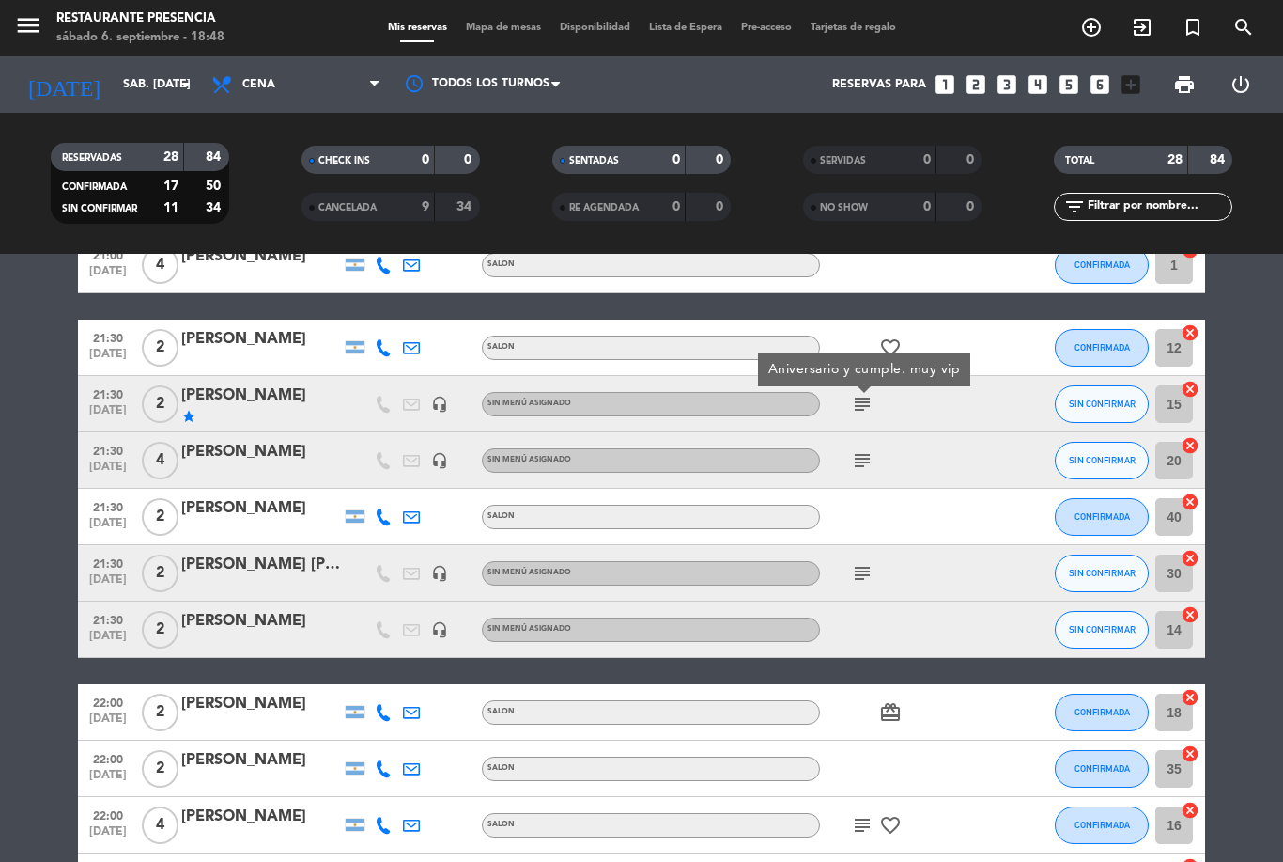
click at [862, 458] on icon "subject" at bounding box center [862, 460] width 23 height 23
click at [857, 568] on icon "subject" at bounding box center [862, 573] width 23 height 23
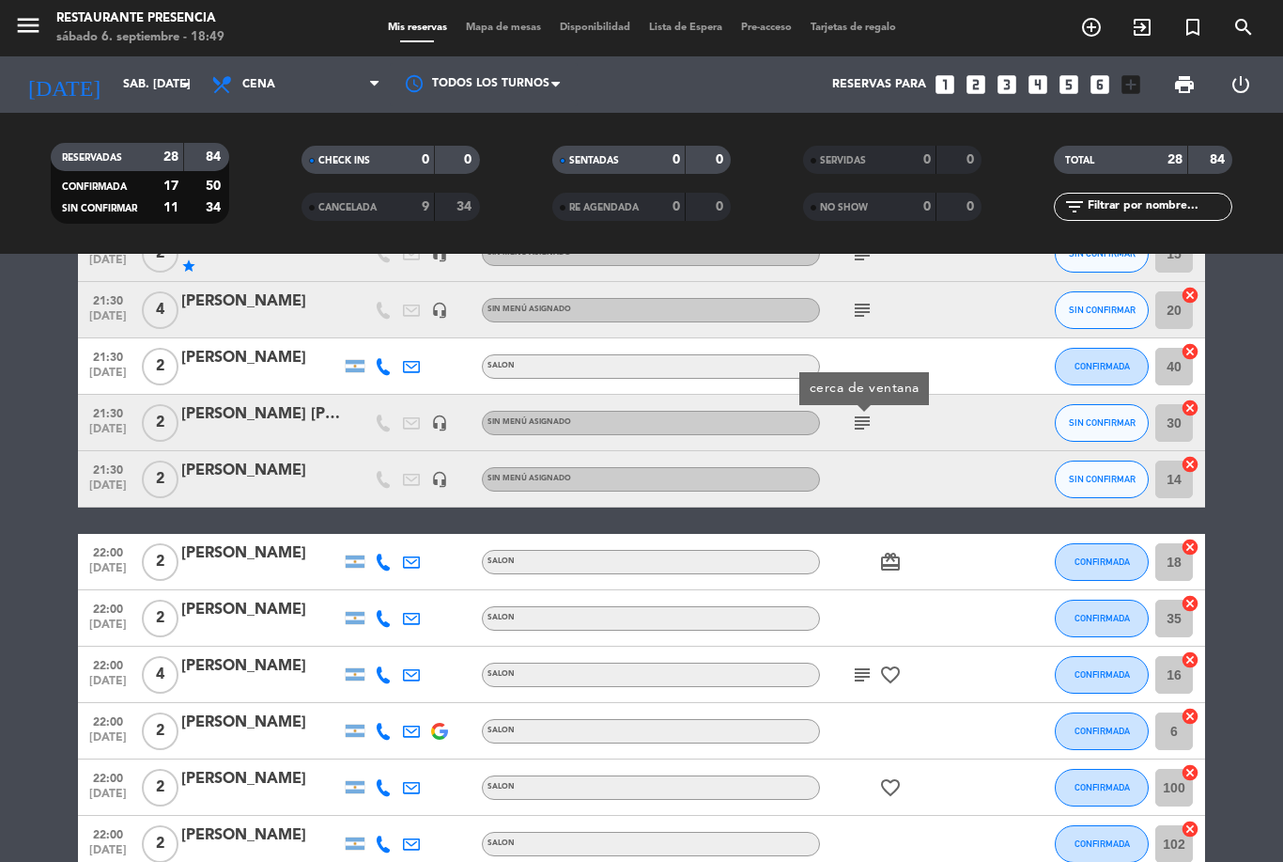
scroll to position [1183, 0]
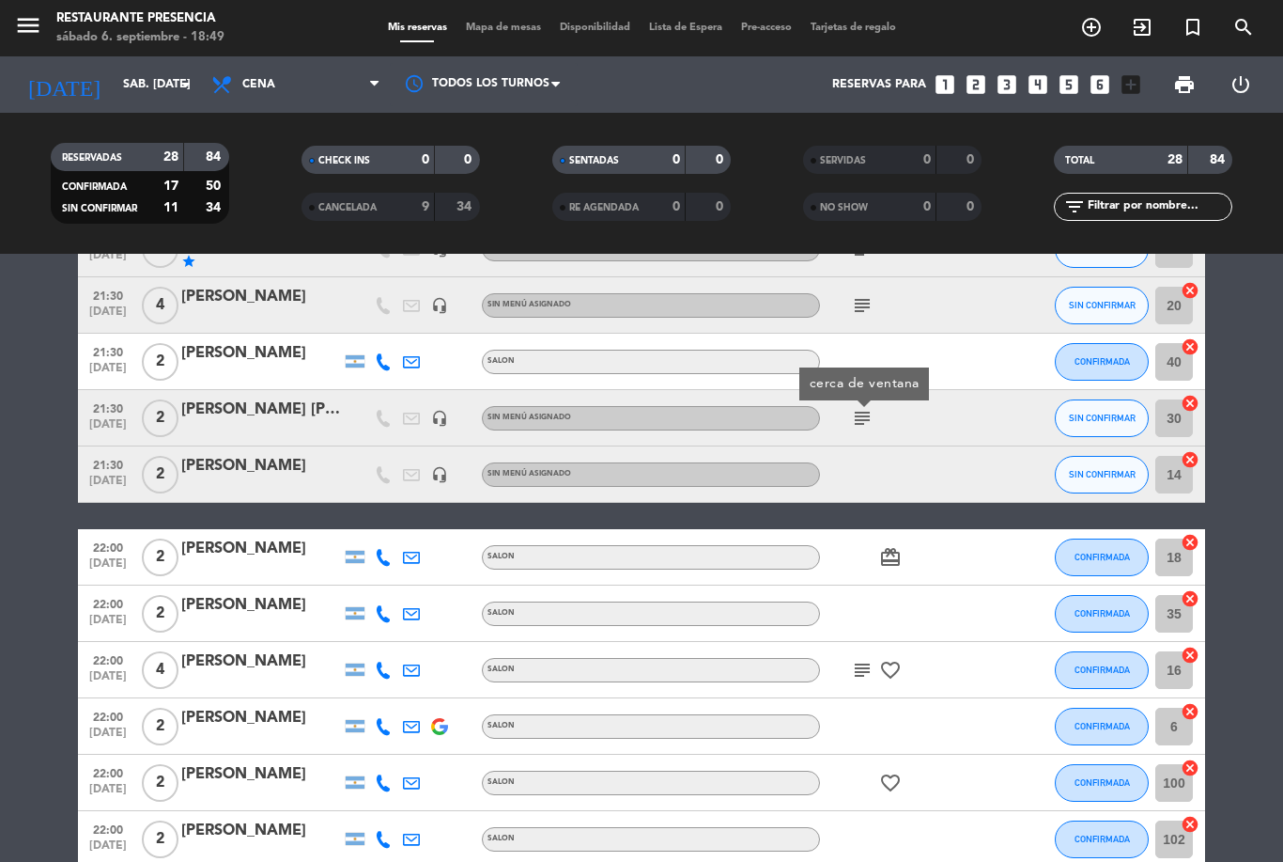
click at [893, 558] on icon "card_giftcard" at bounding box center [890, 557] width 23 height 23
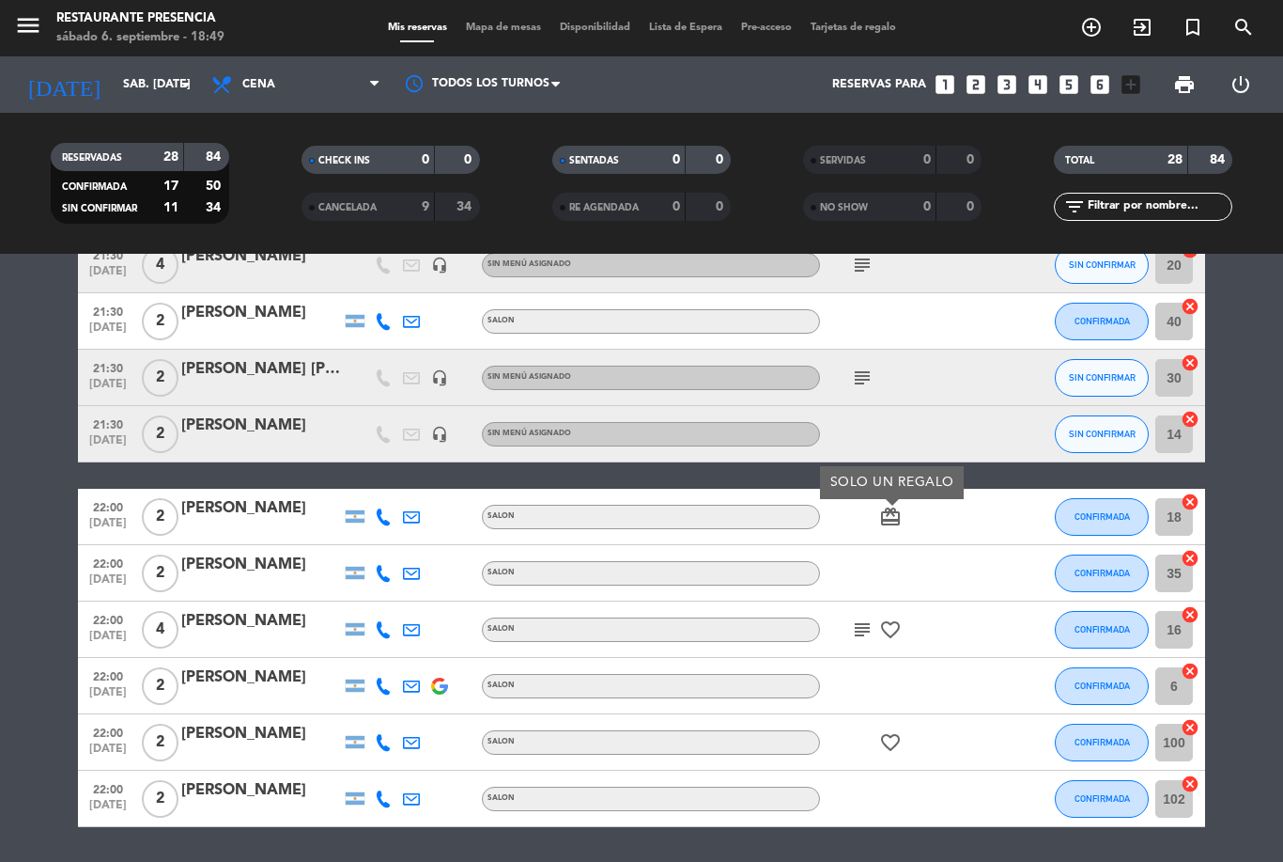
scroll to position [1222, 0]
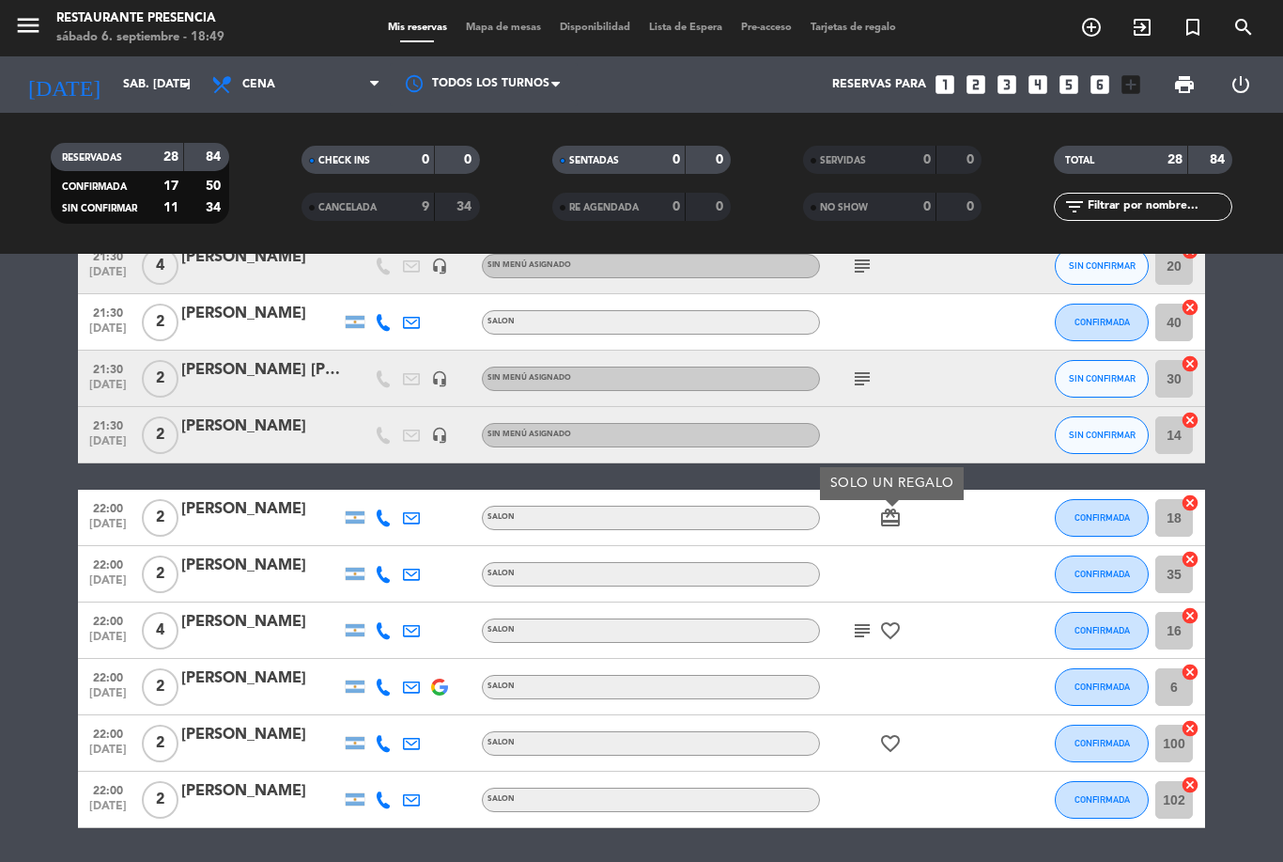
click at [862, 630] on icon "subject" at bounding box center [862, 630] width 23 height 23
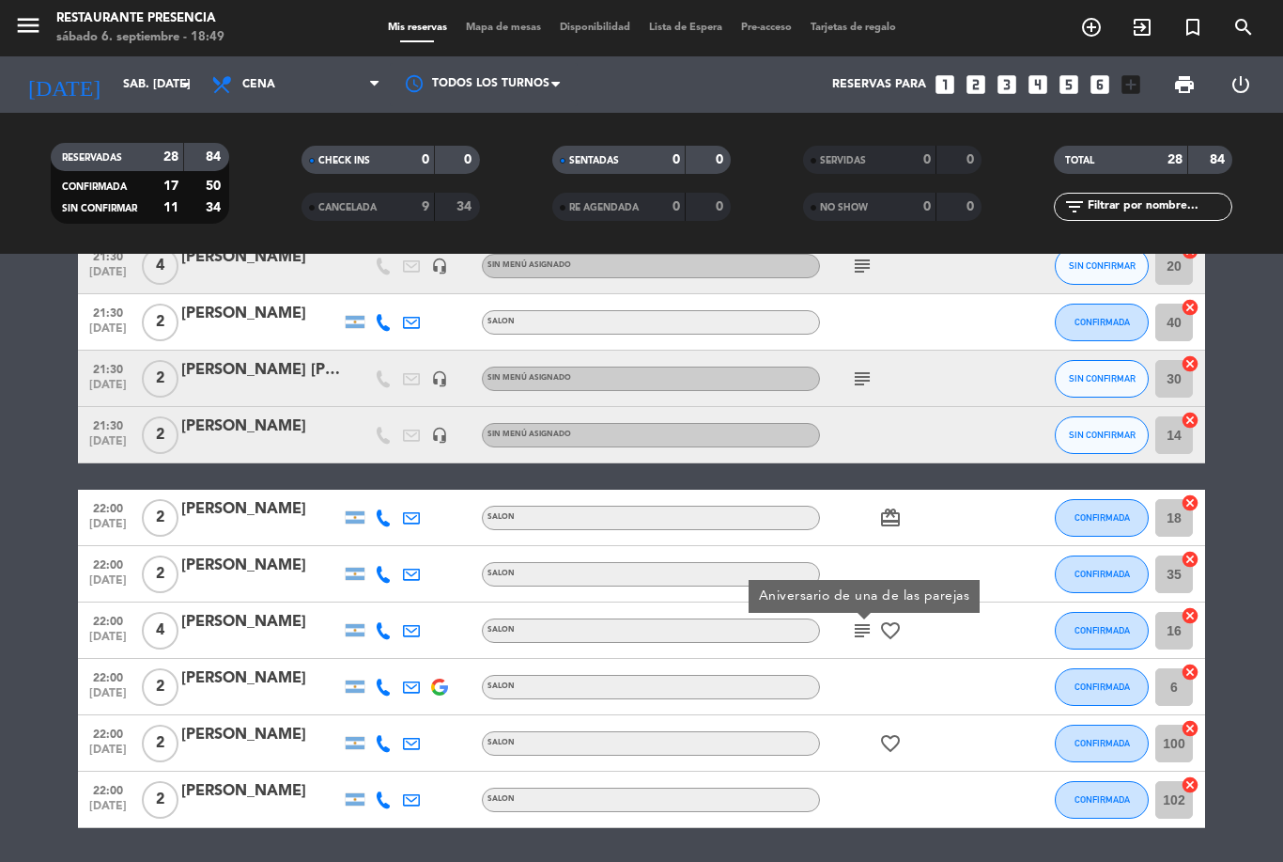
click at [901, 744] on icon "favorite_border" at bounding box center [890, 743] width 23 height 23
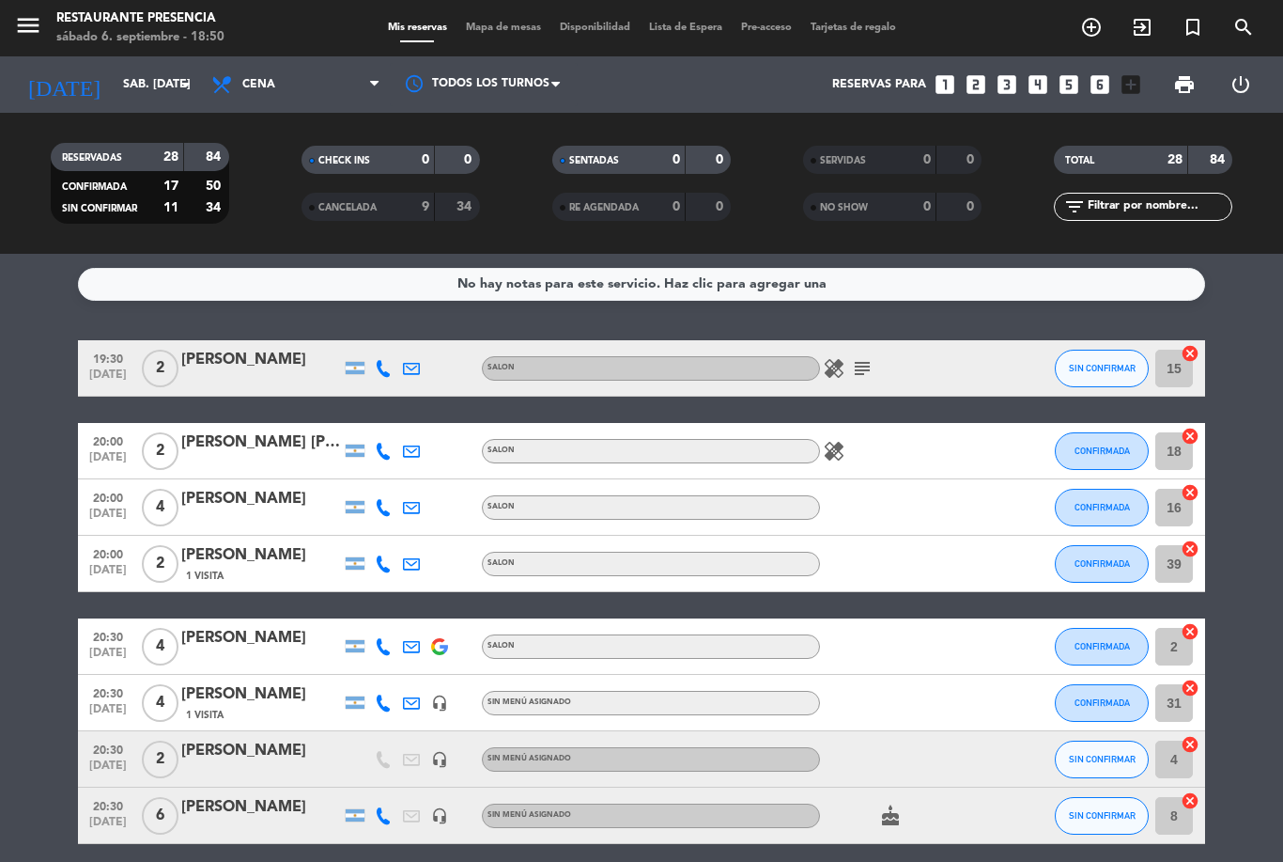
scroll to position [0, 0]
click at [1110, 43] on span "add_circle_outline" at bounding box center [1091, 27] width 51 height 32
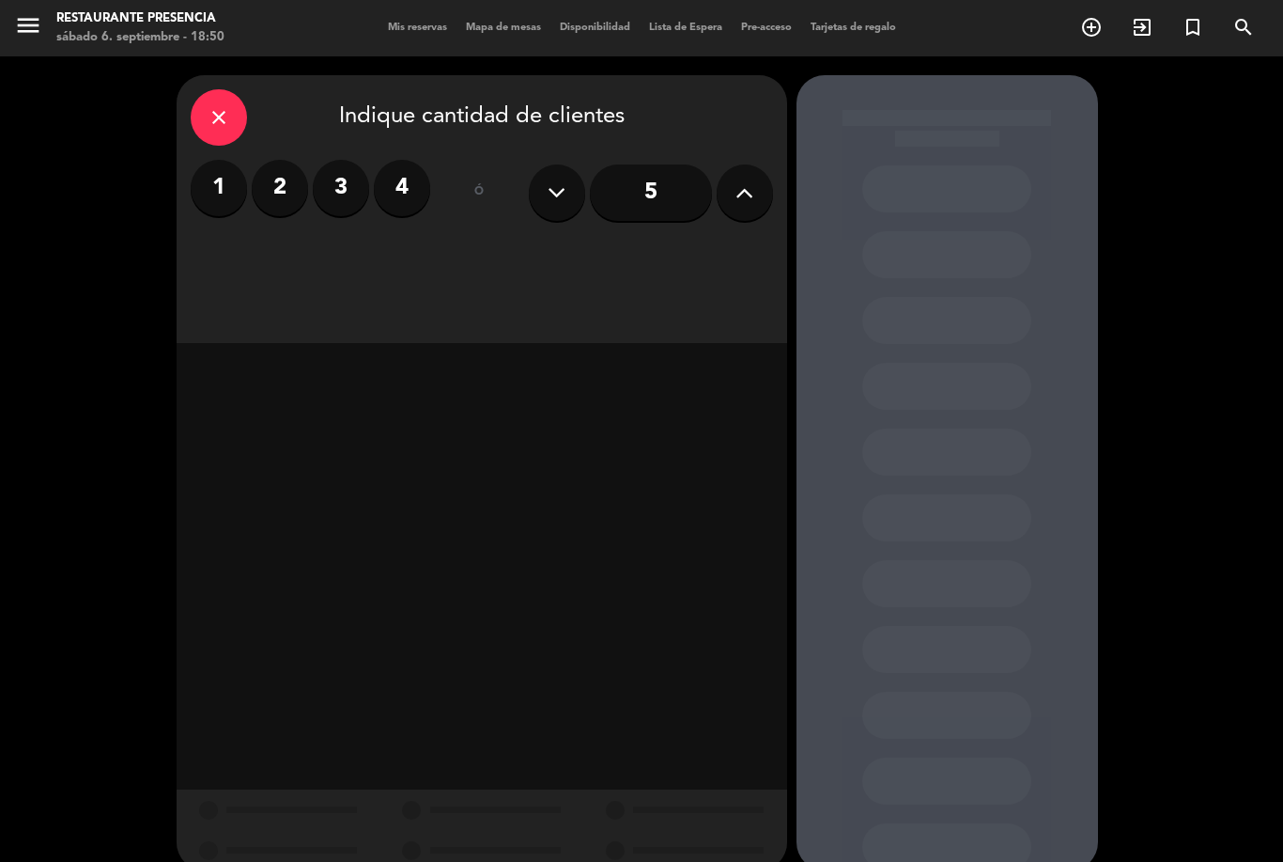
click at [284, 176] on label "2" at bounding box center [280, 188] width 56 height 56
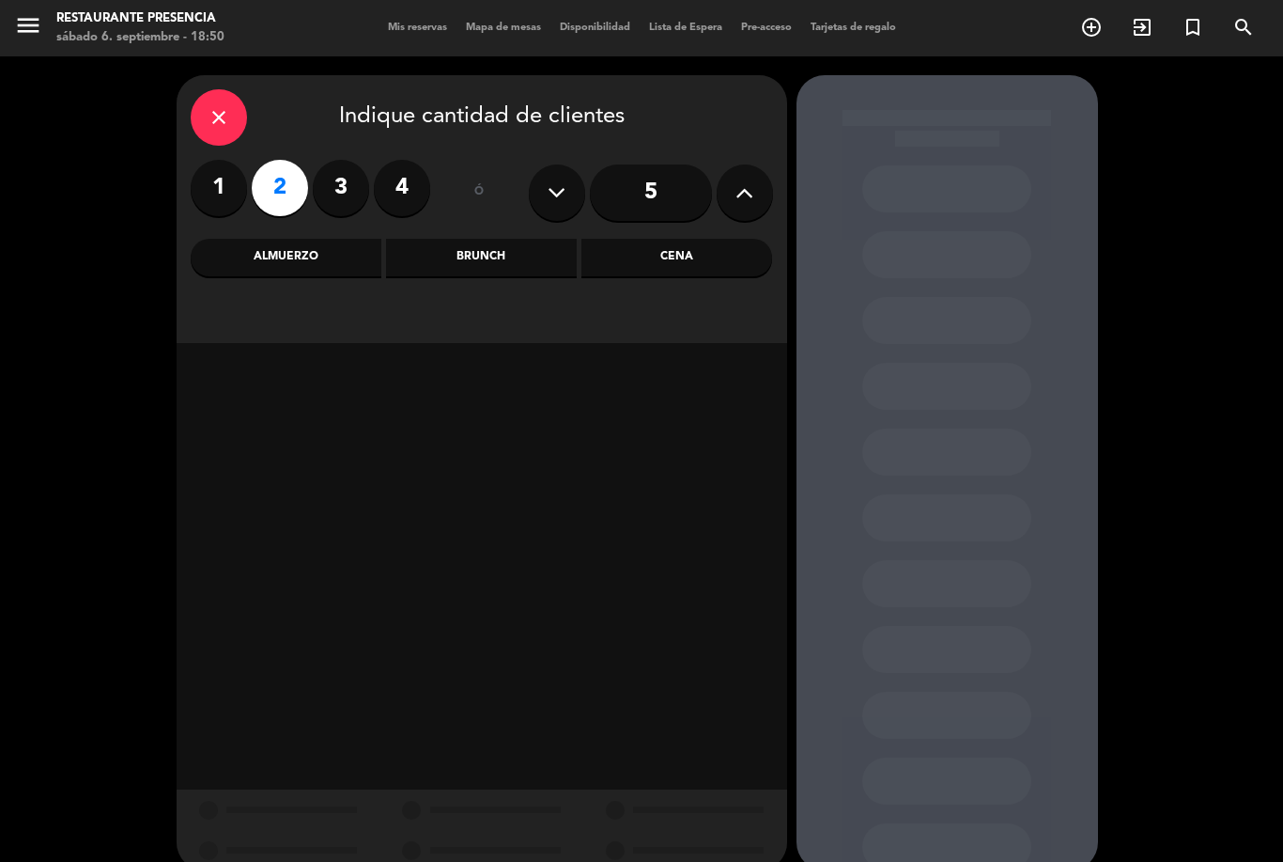
click at [219, 194] on label "1" at bounding box center [219, 188] width 56 height 56
click at [658, 244] on div "Cena" at bounding box center [677, 258] width 191 height 38
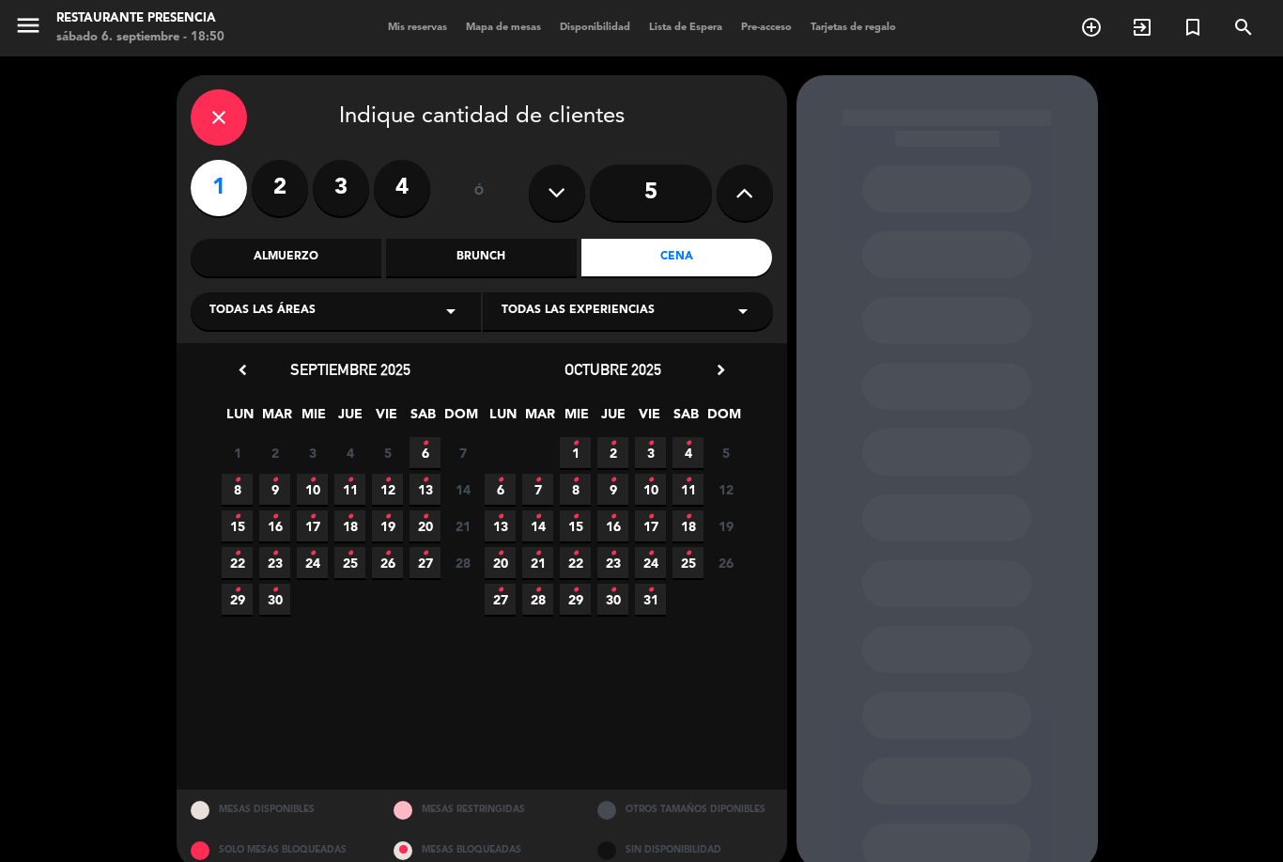
click at [430, 449] on span "6 •" at bounding box center [425, 452] width 31 height 31
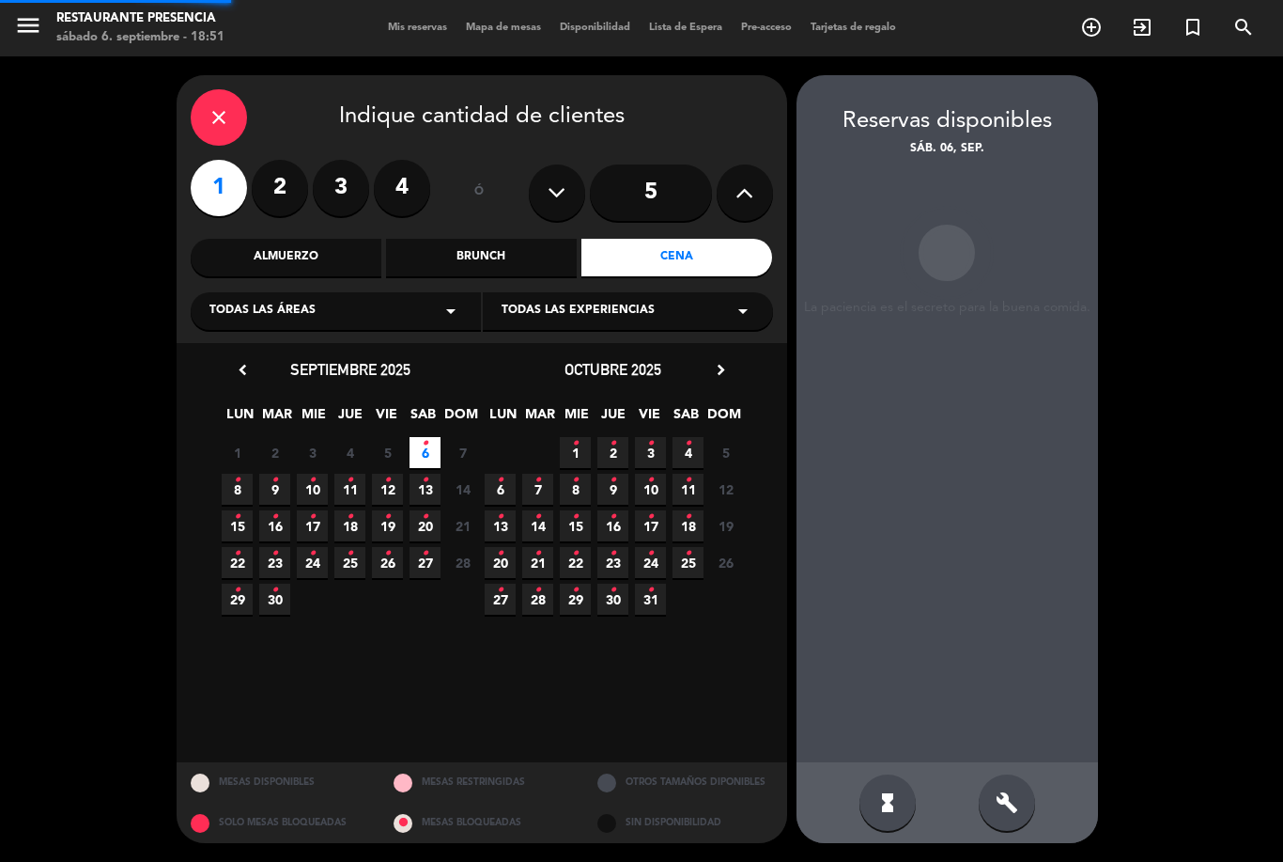
scroll to position [60, 0]
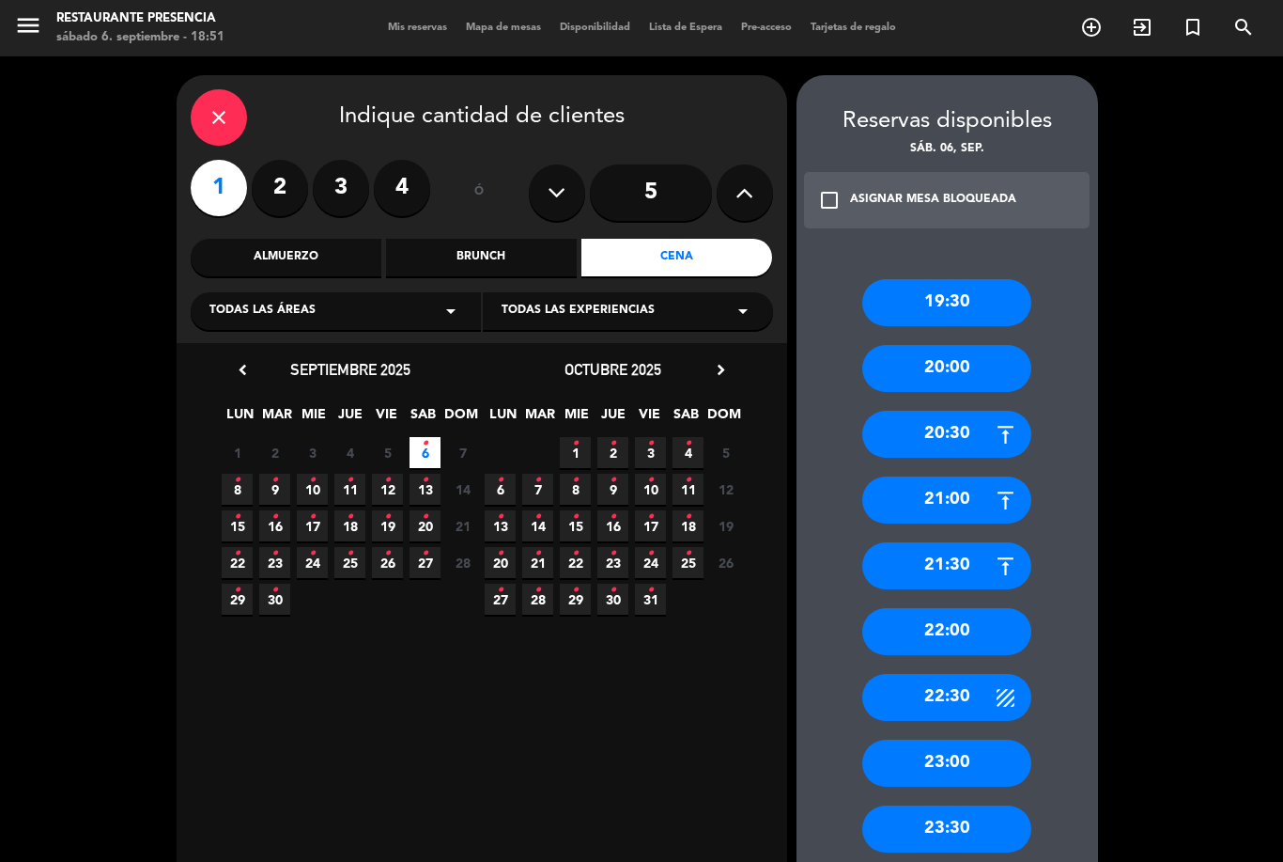
click at [988, 279] on div "19:30" at bounding box center [946, 302] width 169 height 47
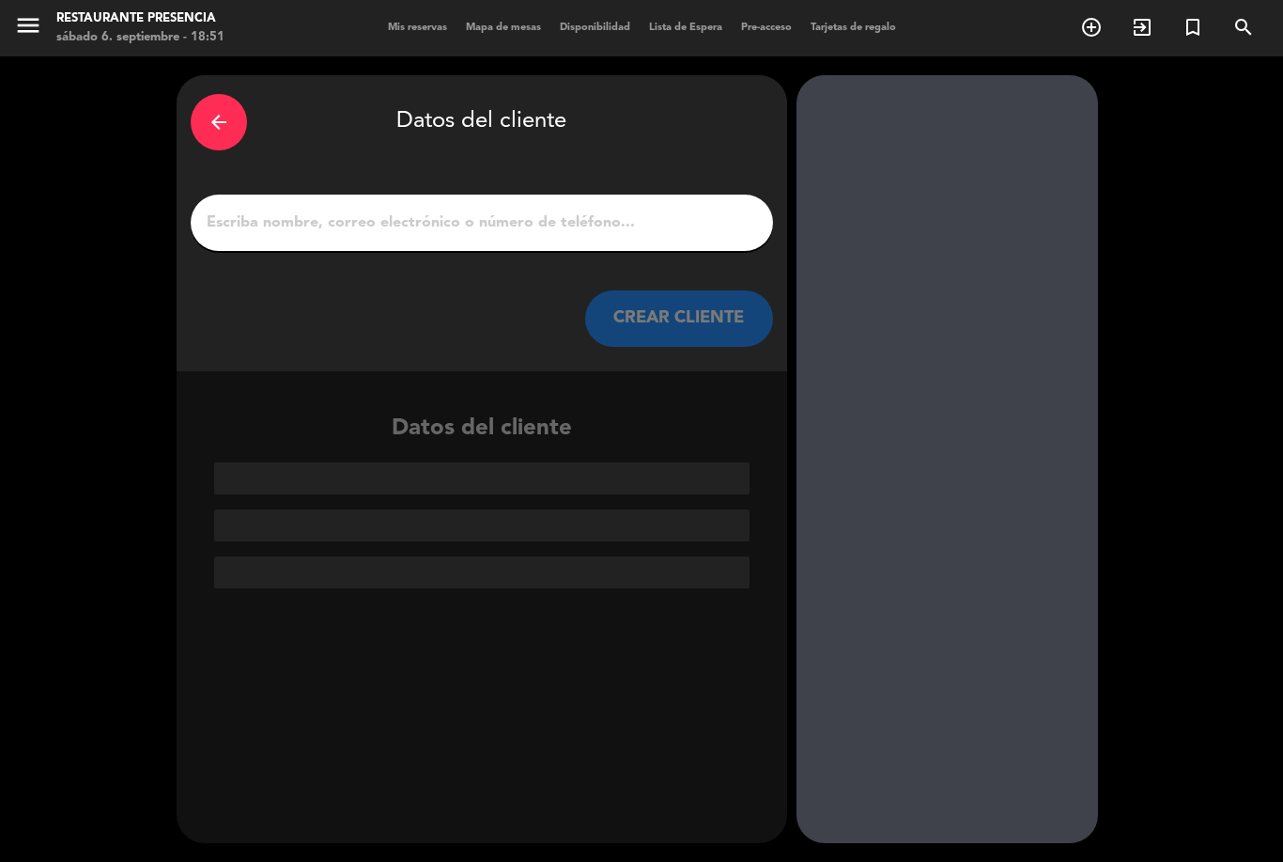
click at [664, 210] on input "1" at bounding box center [482, 223] width 554 height 26
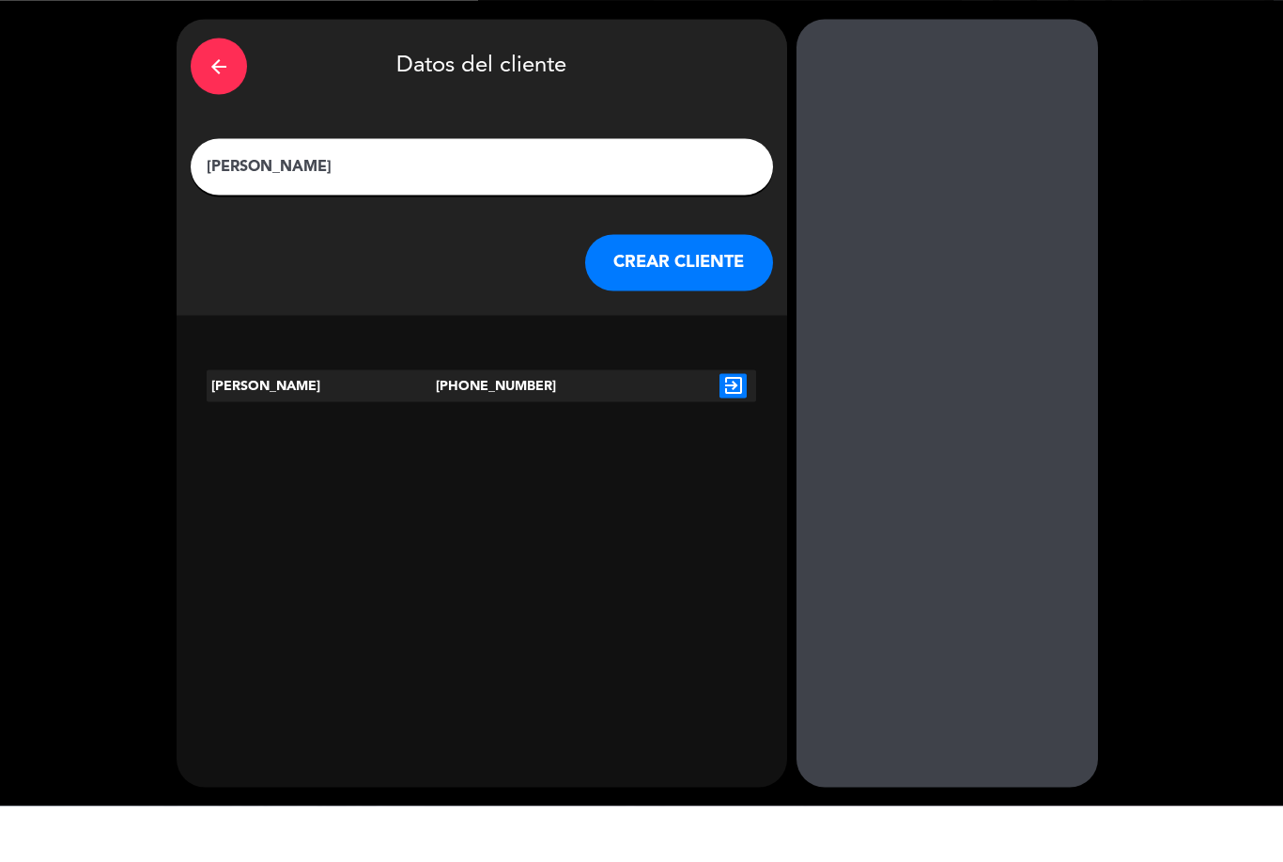
type input "[PERSON_NAME]"
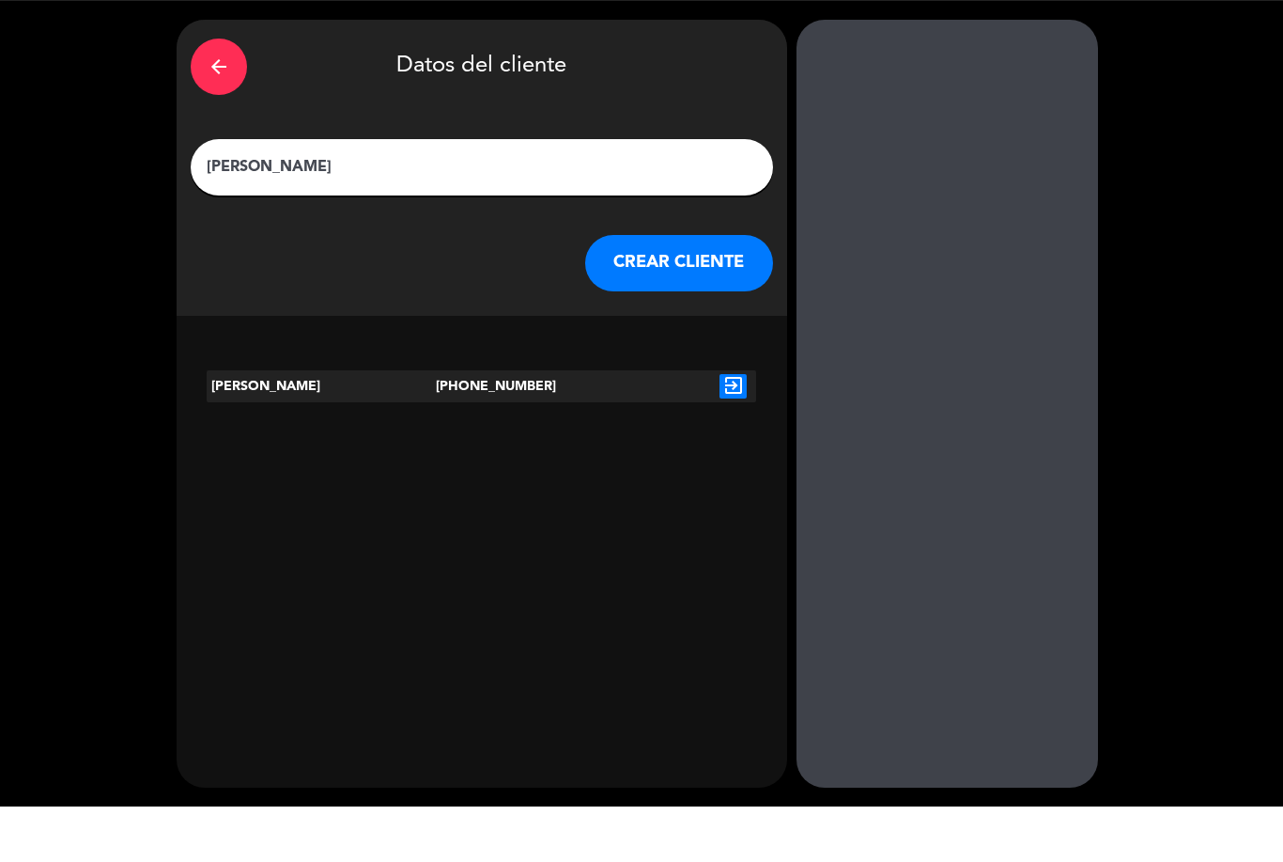
click at [743, 429] on icon "exit_to_app" at bounding box center [733, 441] width 27 height 24
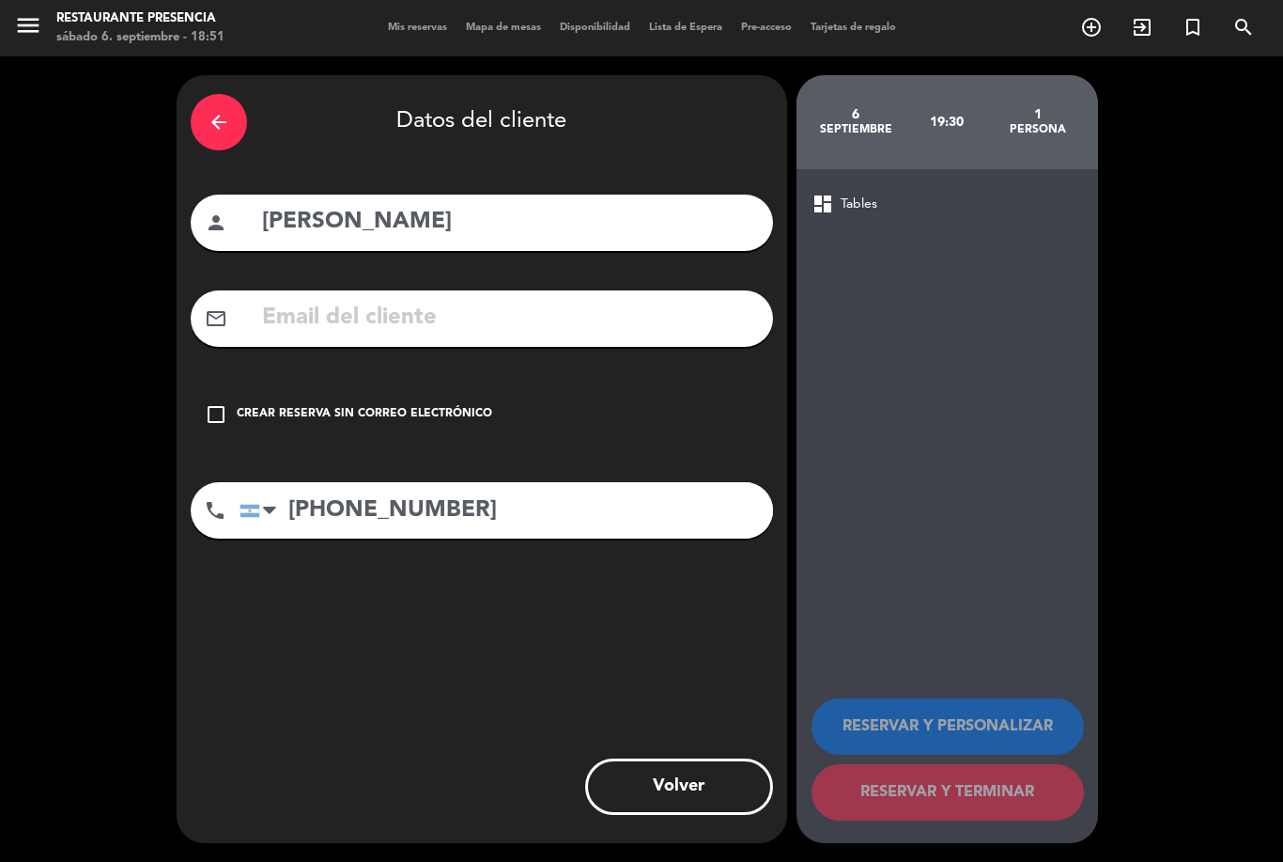
click at [222, 403] on icon "check_box_outline_blank" at bounding box center [216, 414] width 23 height 23
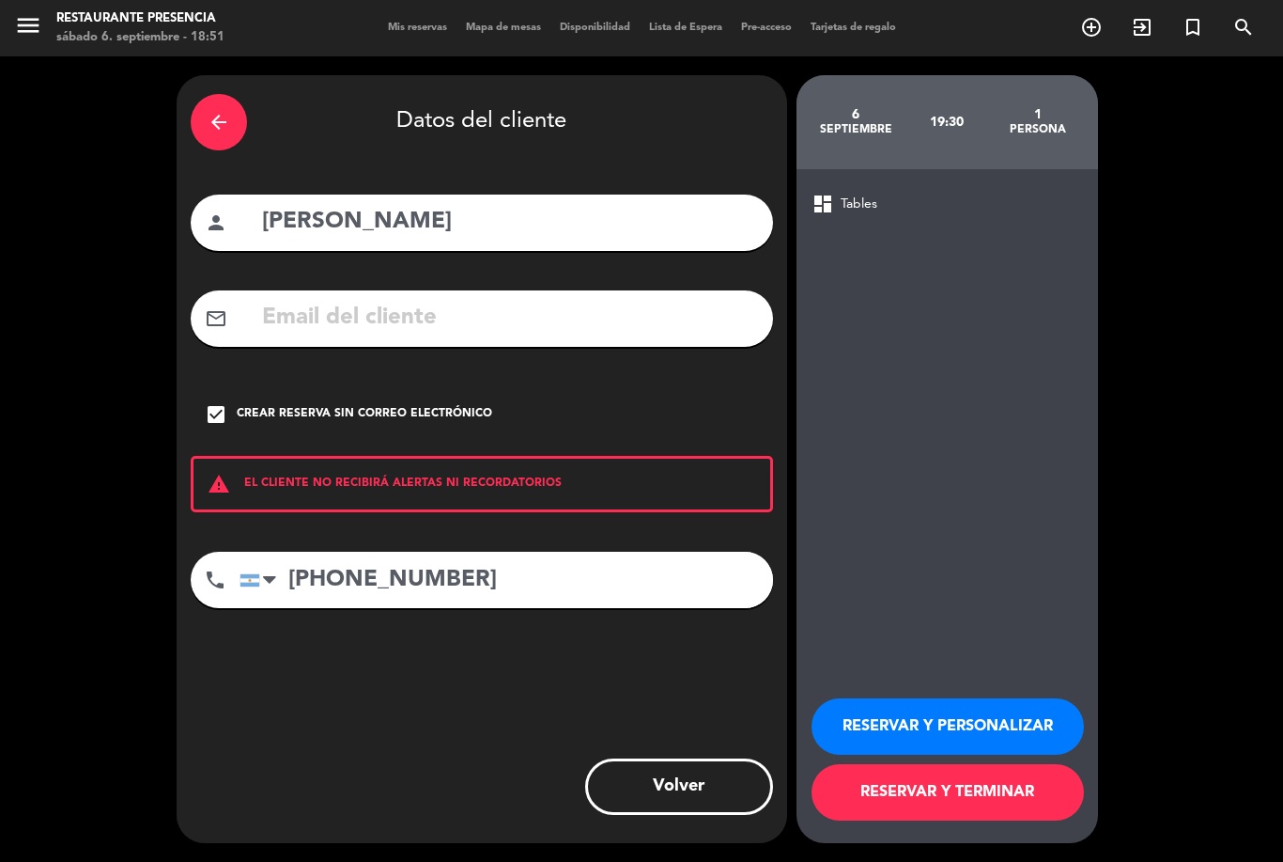
click at [927, 789] on button "RESERVAR Y TERMINAR" at bounding box center [948, 792] width 272 height 56
